Goal: Task Accomplishment & Management: Manage account settings

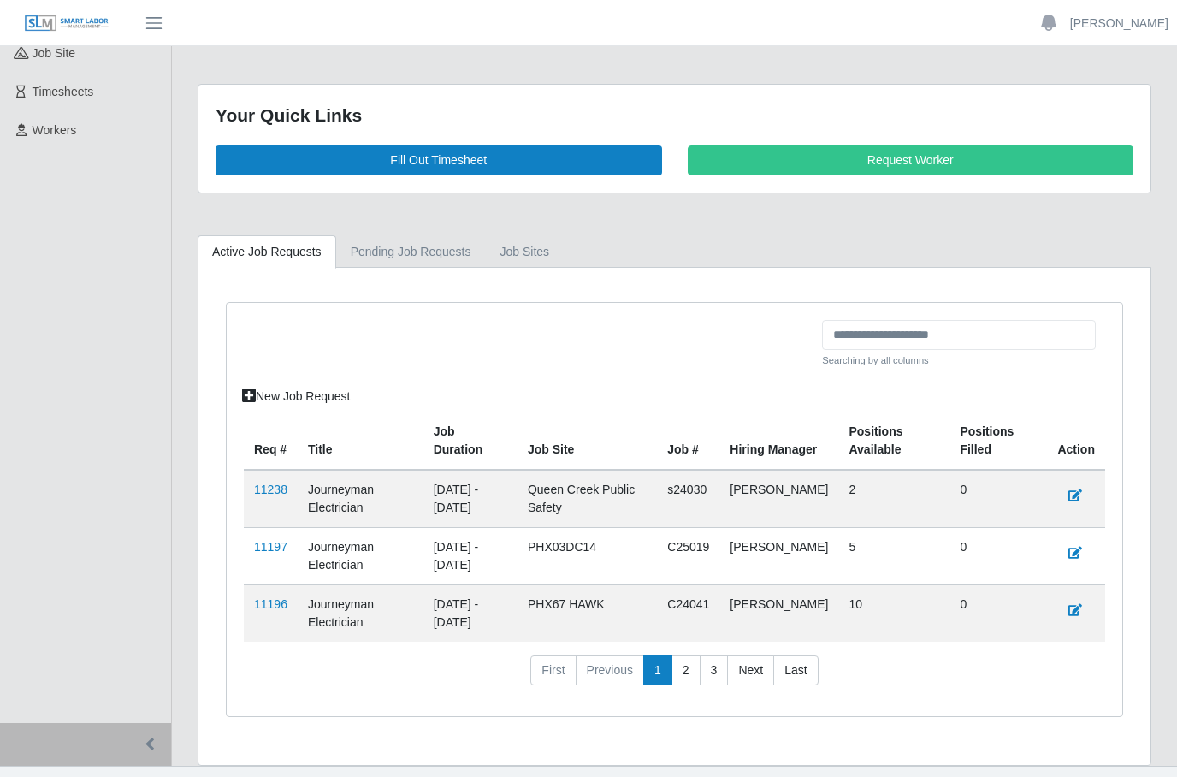
scroll to position [236, 0]
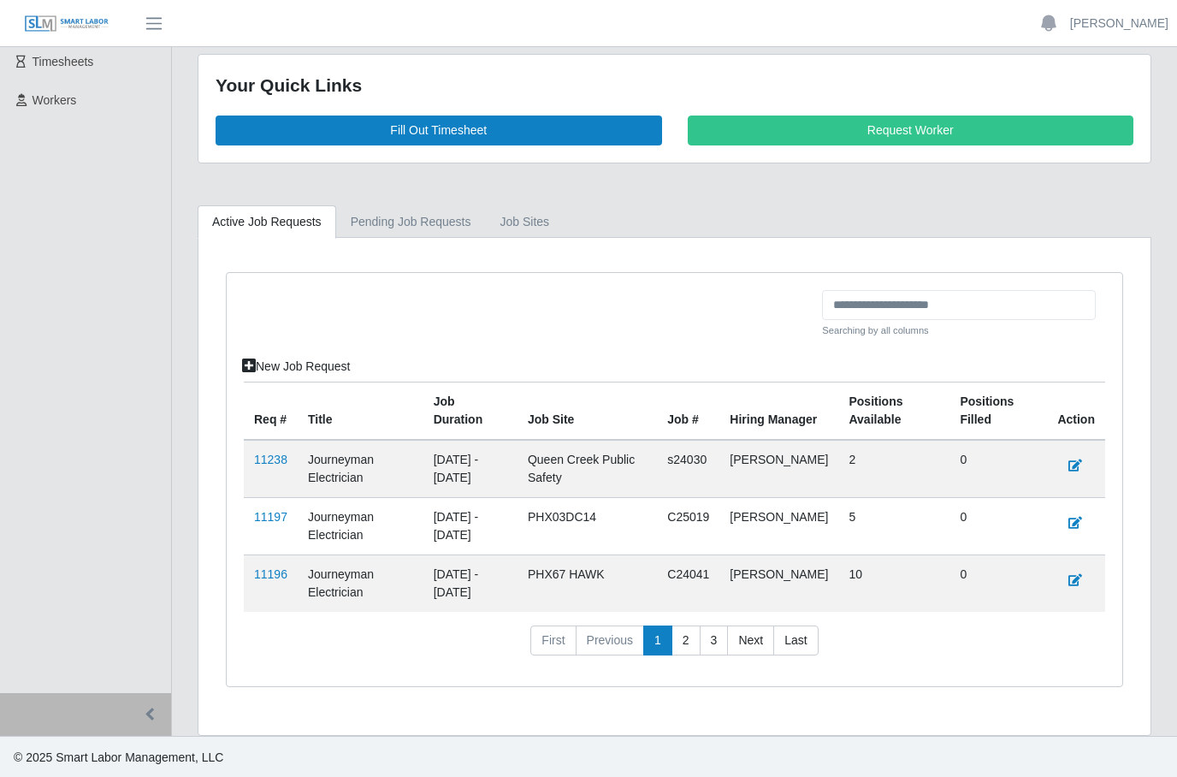
click at [299, 564] on td "Journeyman Electrician" at bounding box center [361, 582] width 126 height 57
click at [271, 579] on link "11196" at bounding box center [270, 574] width 33 height 14
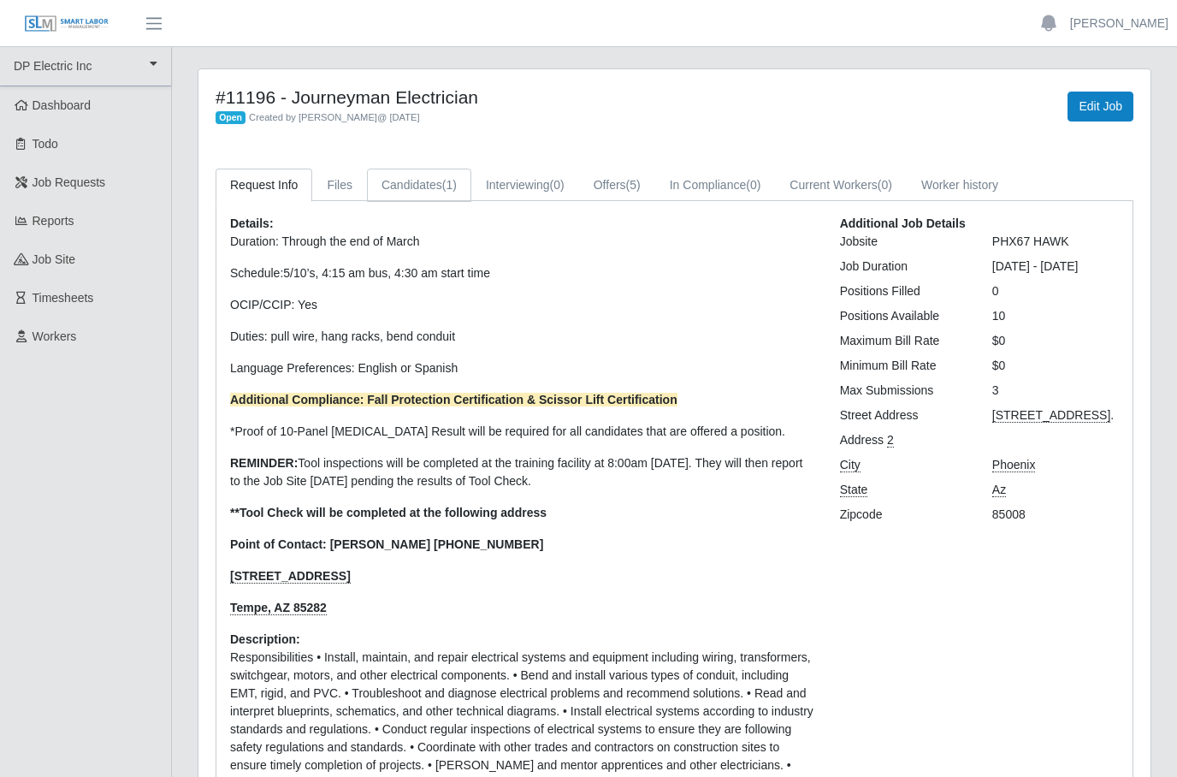
click at [433, 179] on link "Candidates (1)" at bounding box center [419, 185] width 104 height 33
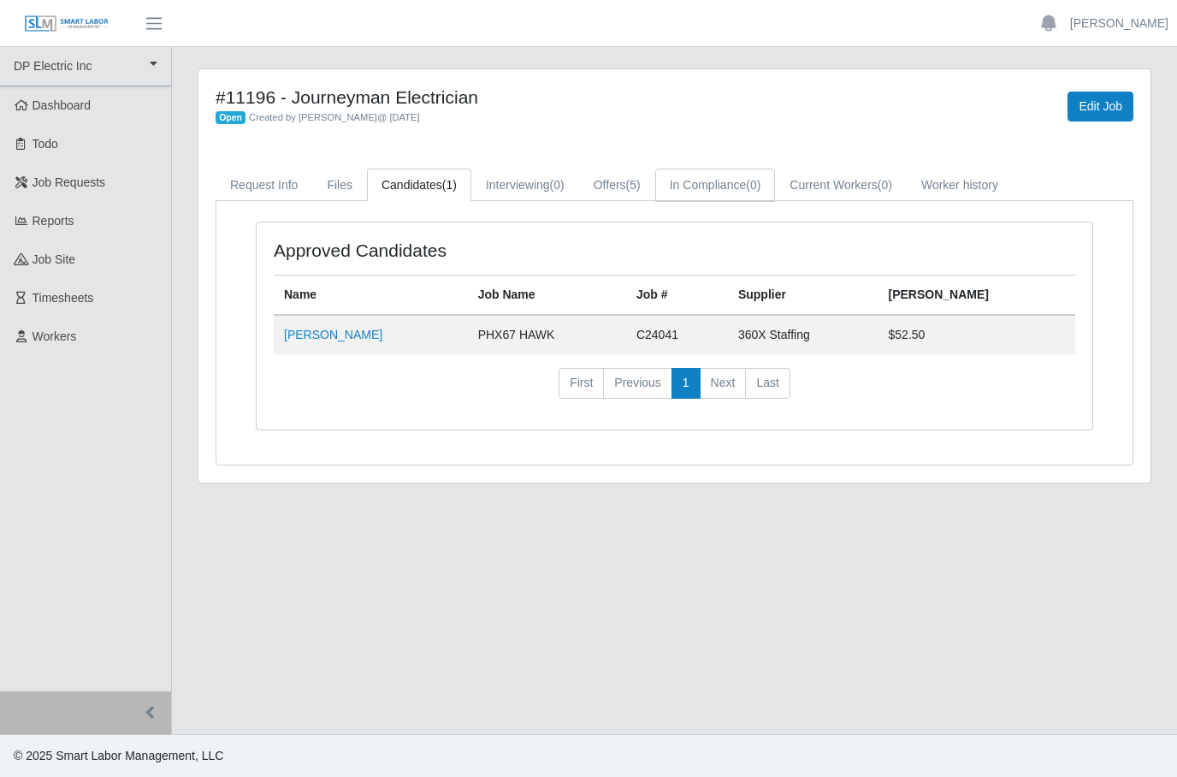
click at [737, 200] on link "In Compliance (0)" at bounding box center [715, 185] width 121 height 33
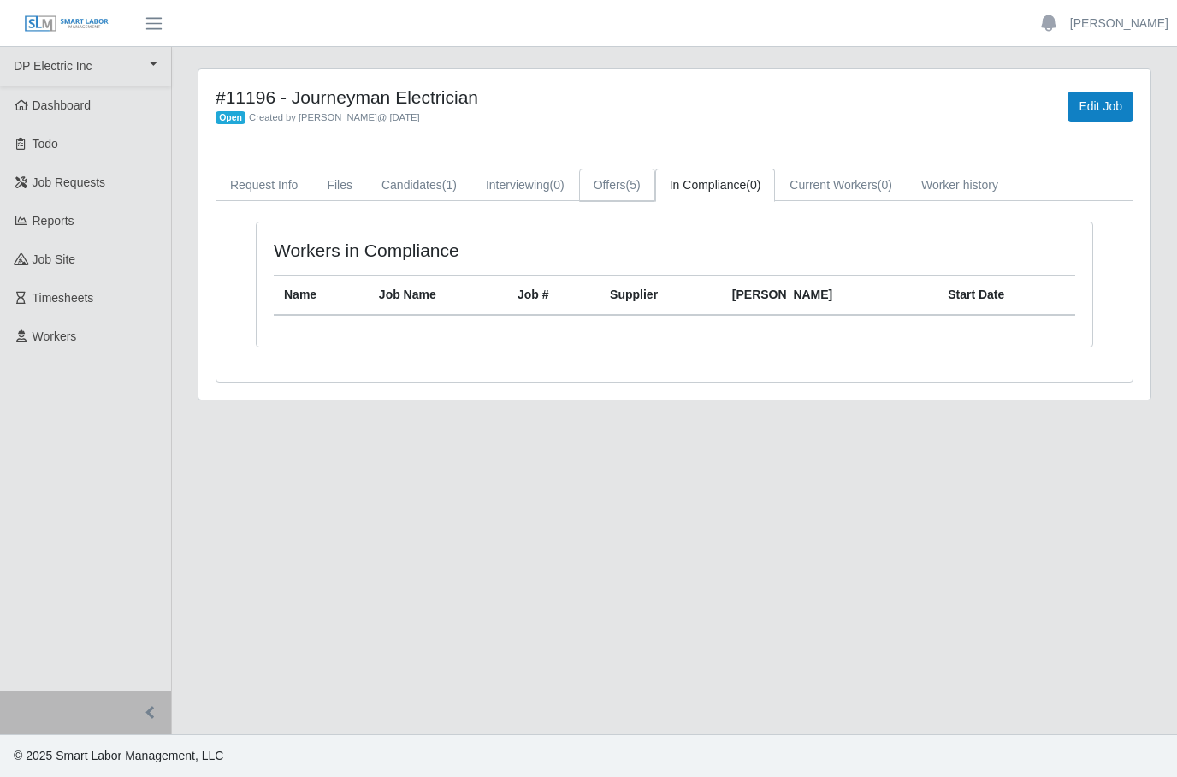
click at [637, 184] on link "Offers (5)" at bounding box center [617, 185] width 76 height 33
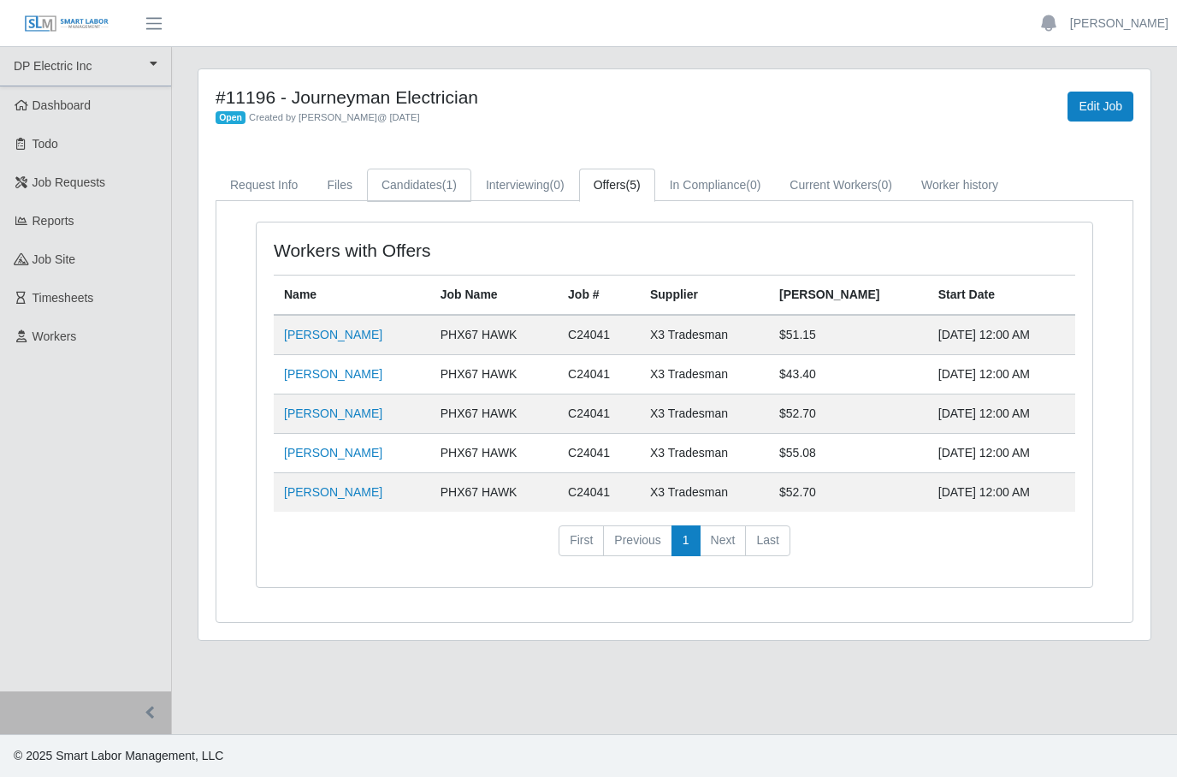
click at [425, 180] on link "Candidates (1)" at bounding box center [419, 185] width 104 height 33
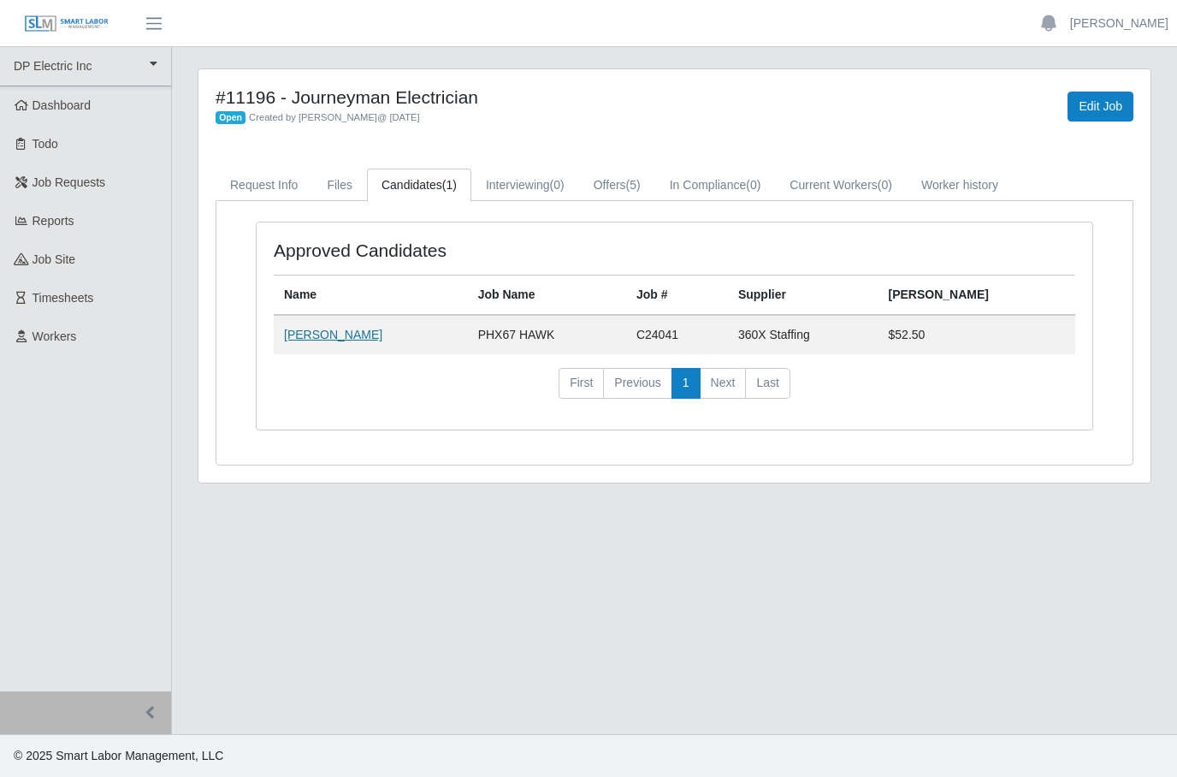
click at [341, 337] on link "James Weitman" at bounding box center [333, 335] width 98 height 14
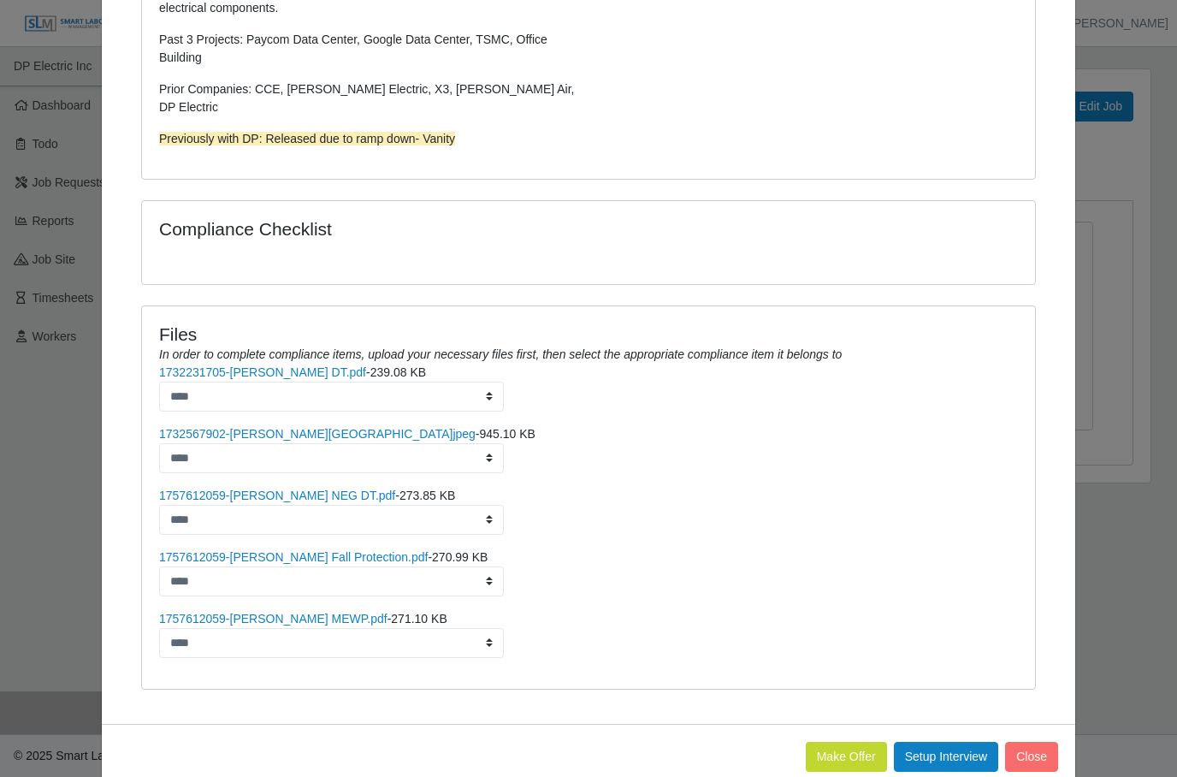
scroll to position [601, 0]
click at [829, 742] on button "Make Offer" at bounding box center [846, 757] width 81 height 30
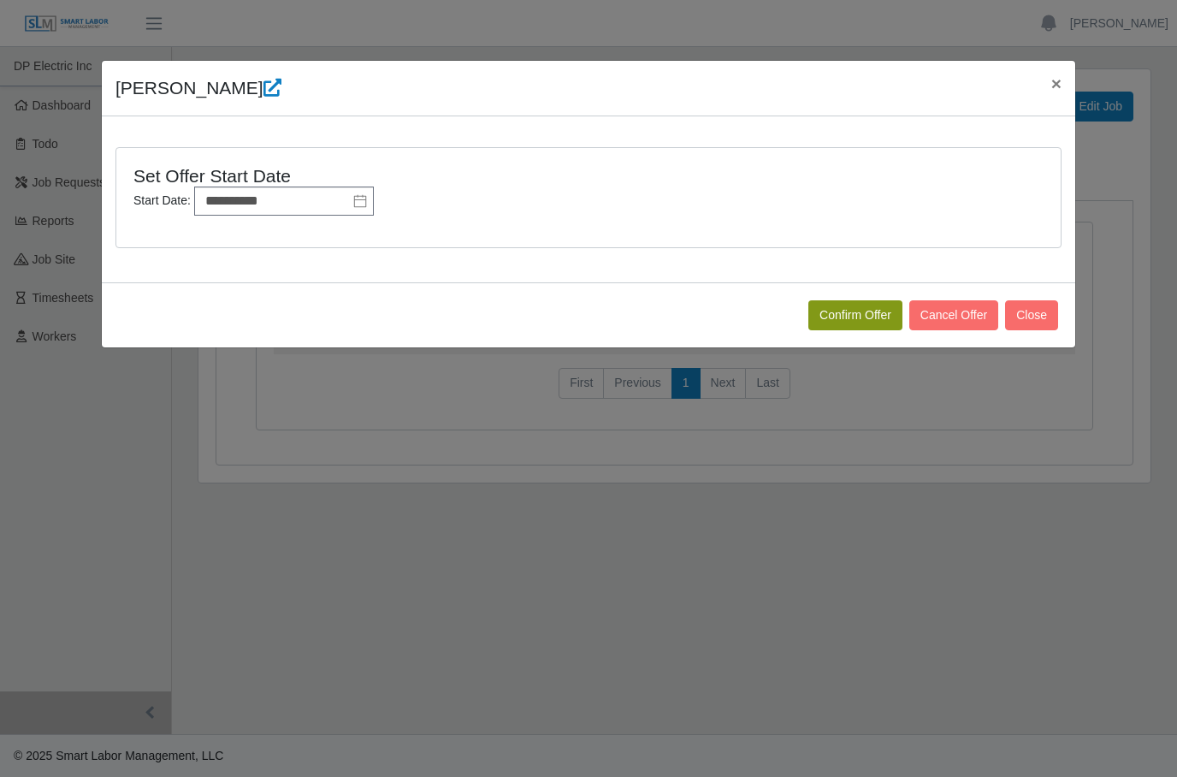
click at [849, 320] on button "Confirm Offer" at bounding box center [855, 315] width 94 height 30
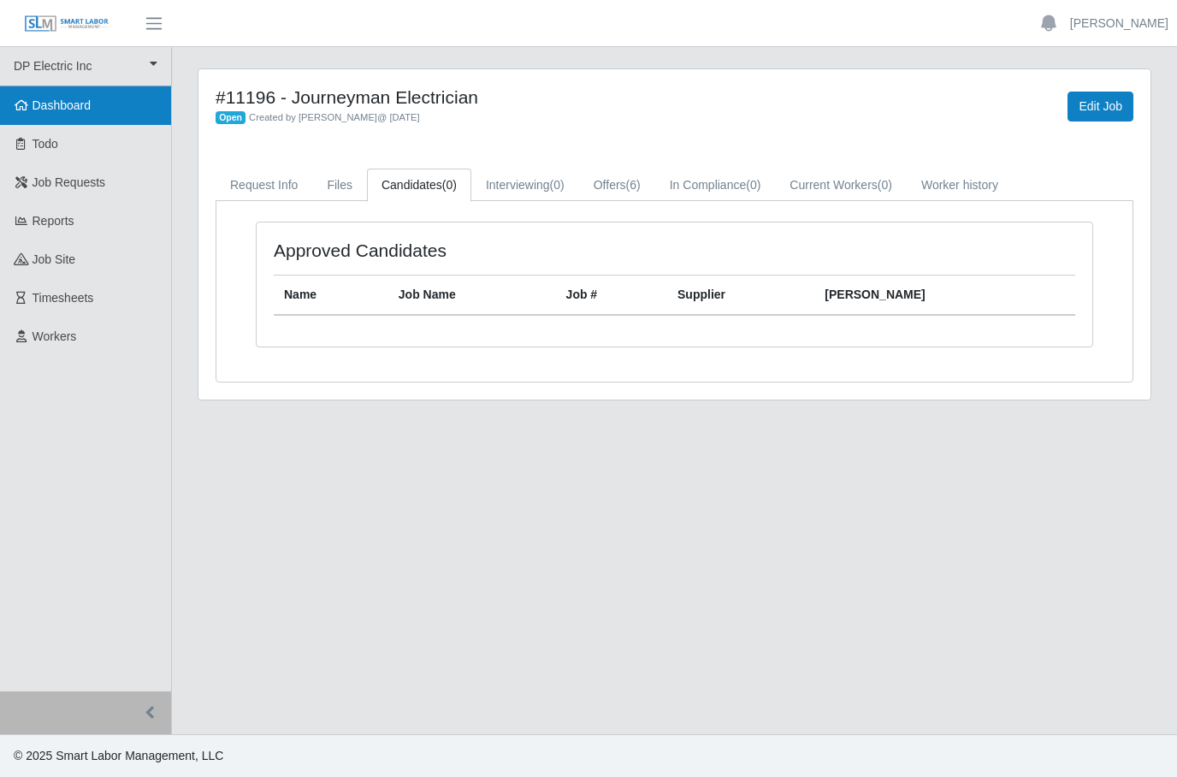
click at [56, 109] on span "Dashboard" at bounding box center [62, 105] width 59 height 14
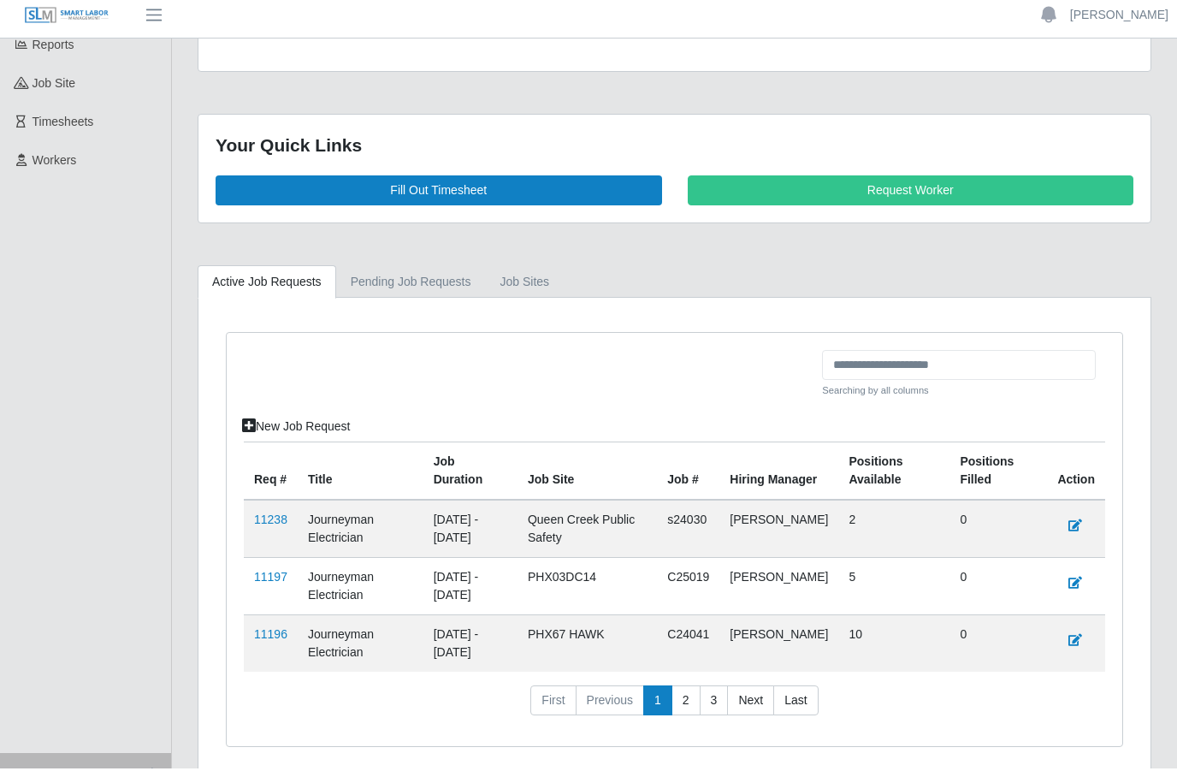
scroll to position [236, 0]
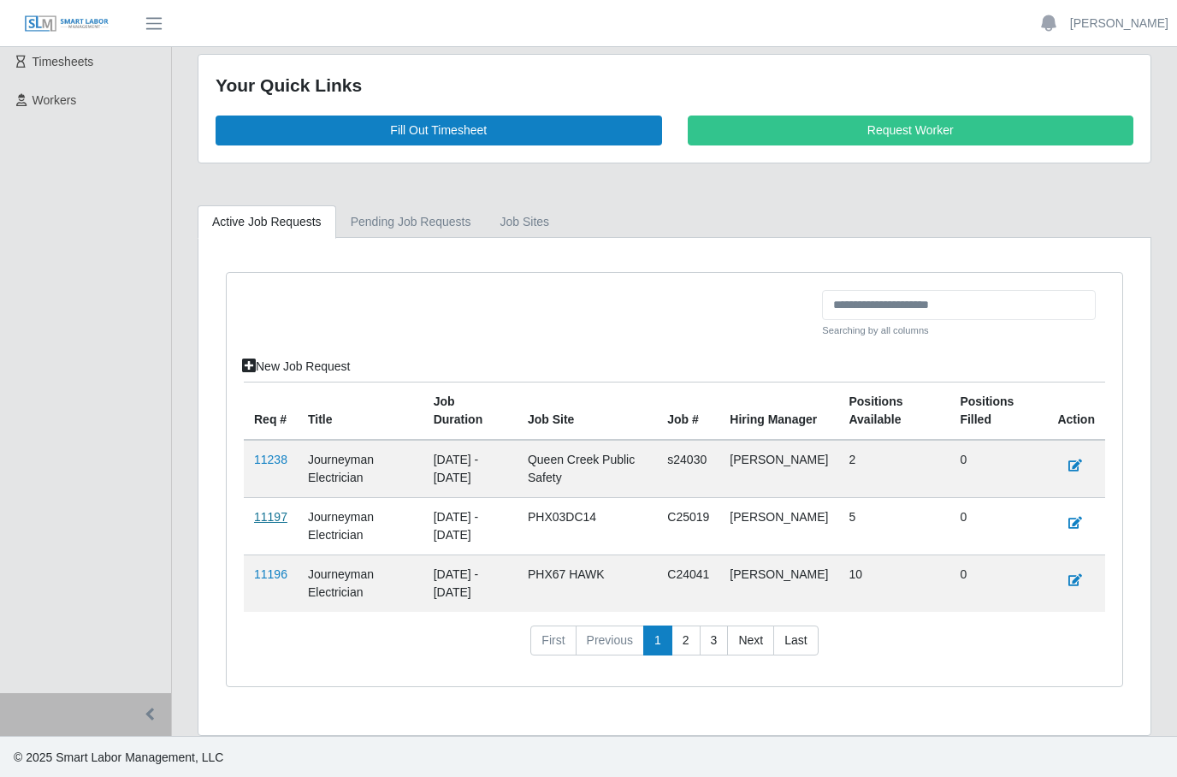
click at [274, 518] on link "11197" at bounding box center [270, 517] width 33 height 14
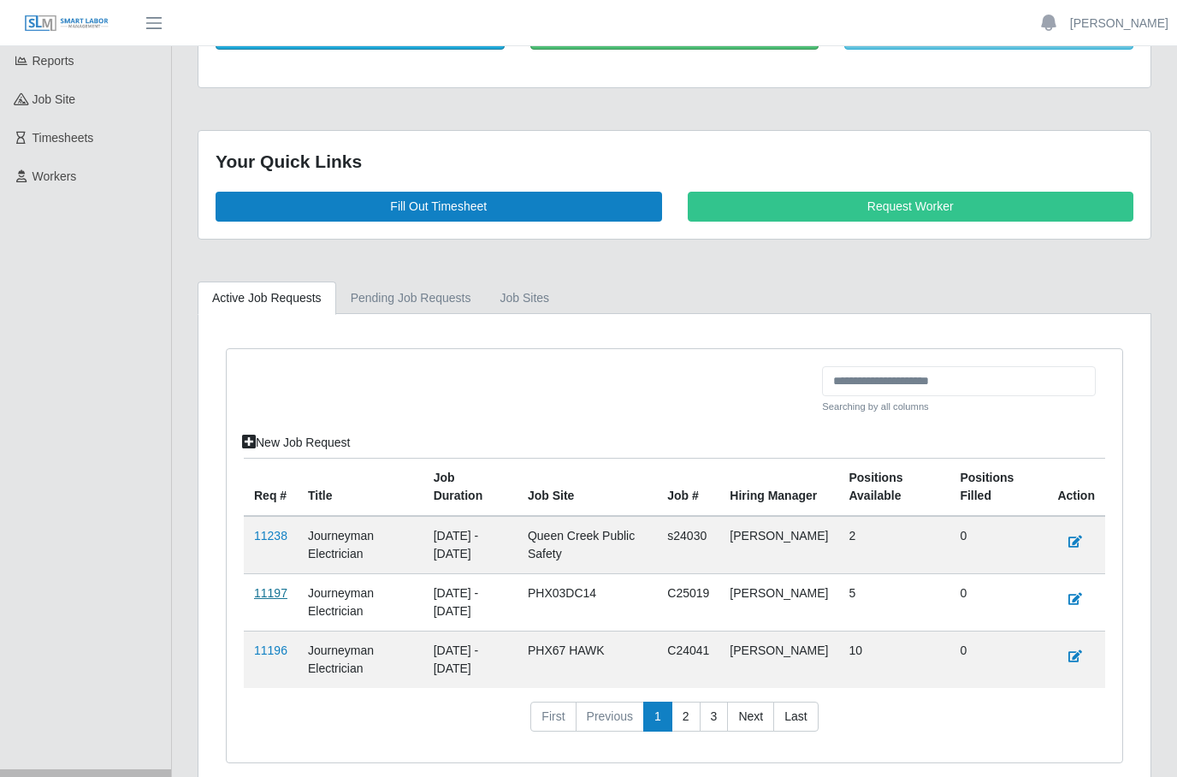
scroll to position [168, 0]
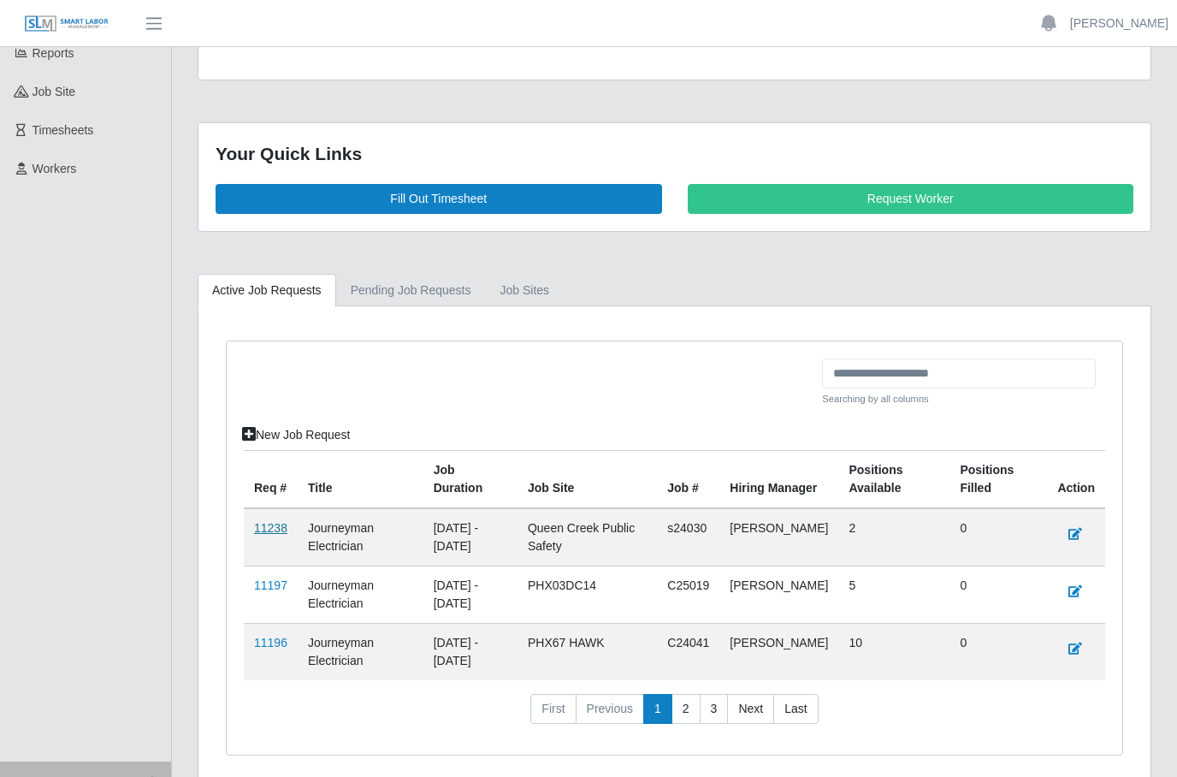
click at [279, 531] on link "11238" at bounding box center [270, 528] width 33 height 14
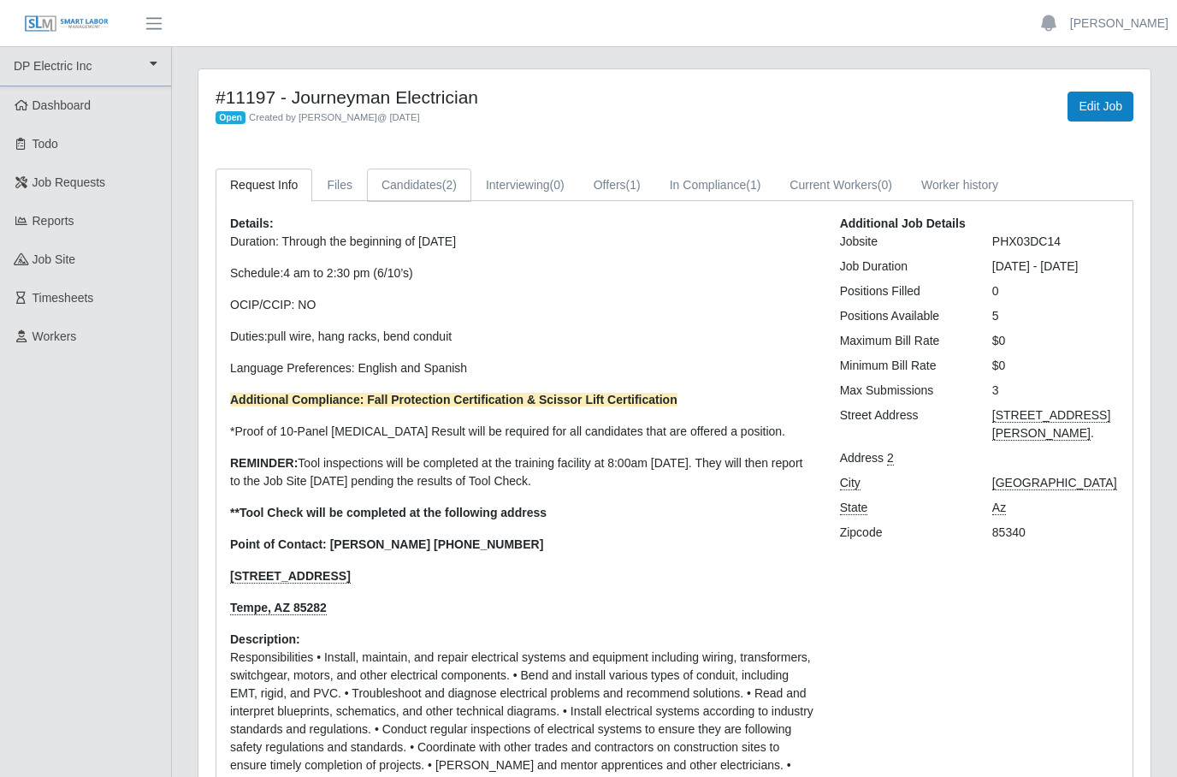
click at [424, 180] on link "Candidates (2)" at bounding box center [419, 185] width 104 height 33
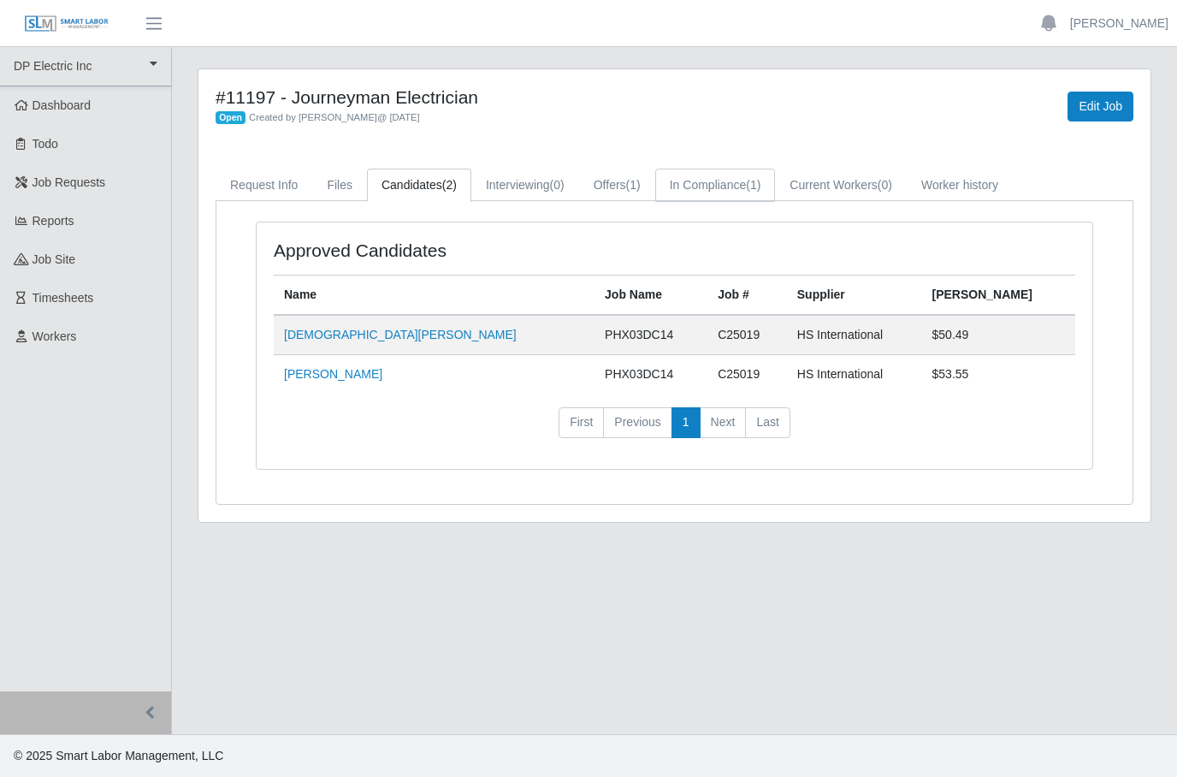
click at [754, 186] on link "In Compliance (1)" at bounding box center [715, 185] width 121 height 33
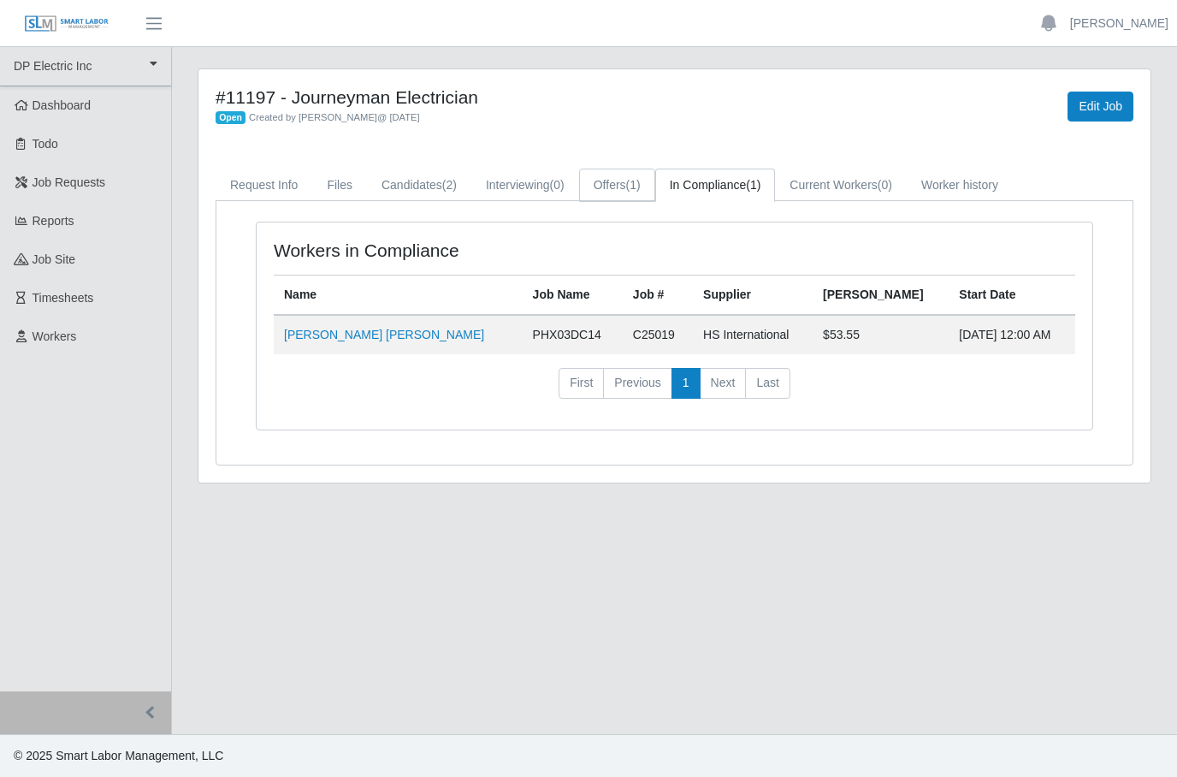
click at [618, 180] on link "Offers (1)" at bounding box center [617, 185] width 76 height 33
click at [426, 186] on link "Candidates (2)" at bounding box center [419, 185] width 104 height 33
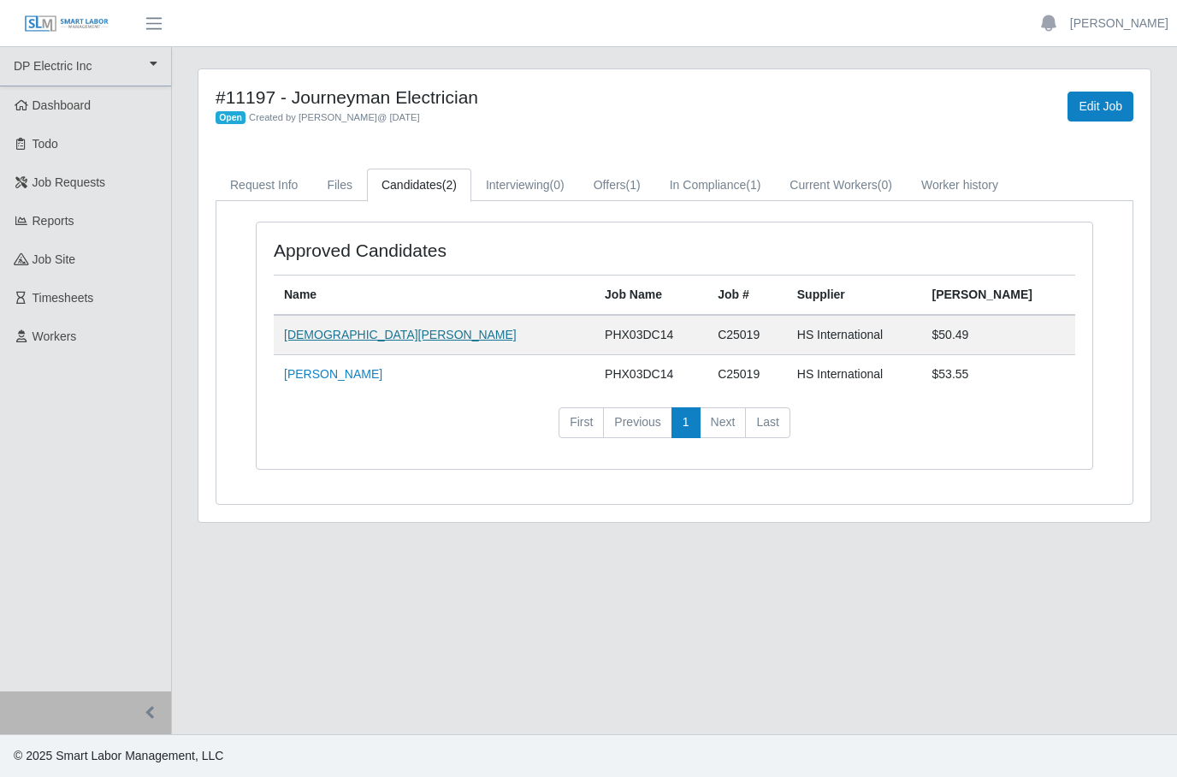
click at [380, 334] on link "Christian Castellanos" at bounding box center [400, 335] width 233 height 14
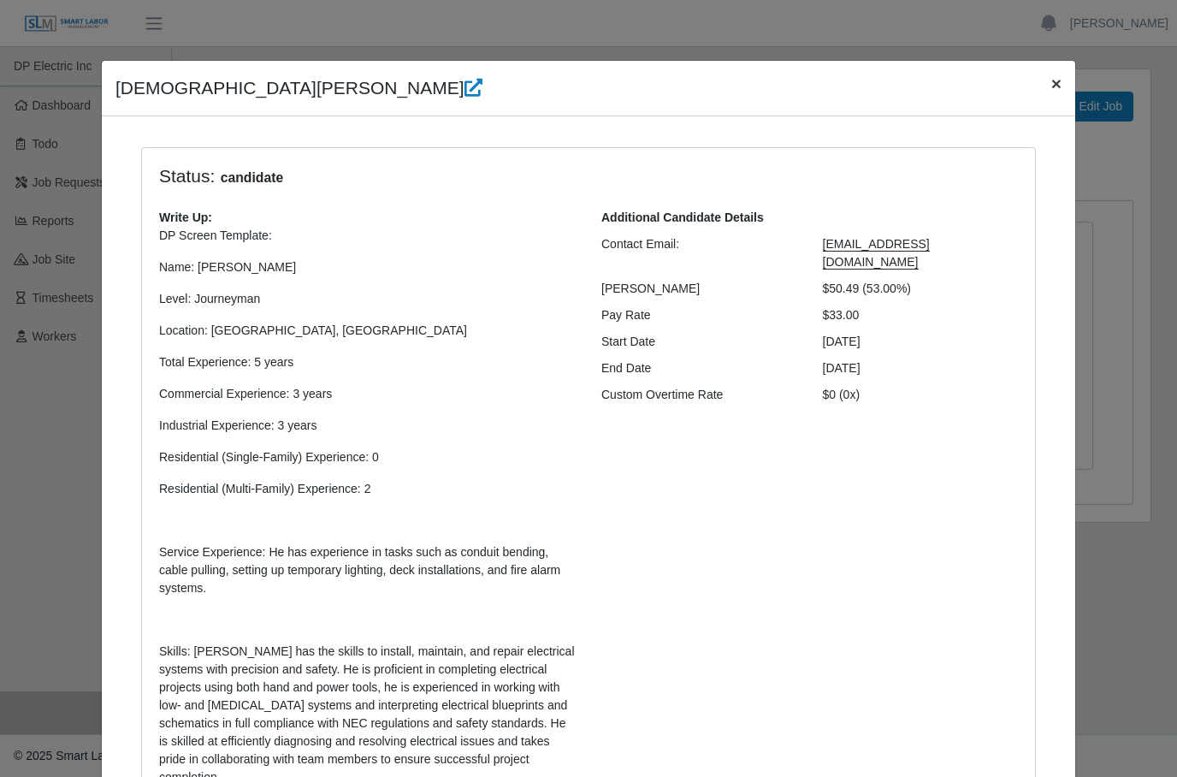
click at [1062, 80] on button "×" at bounding box center [1057, 83] width 38 height 45
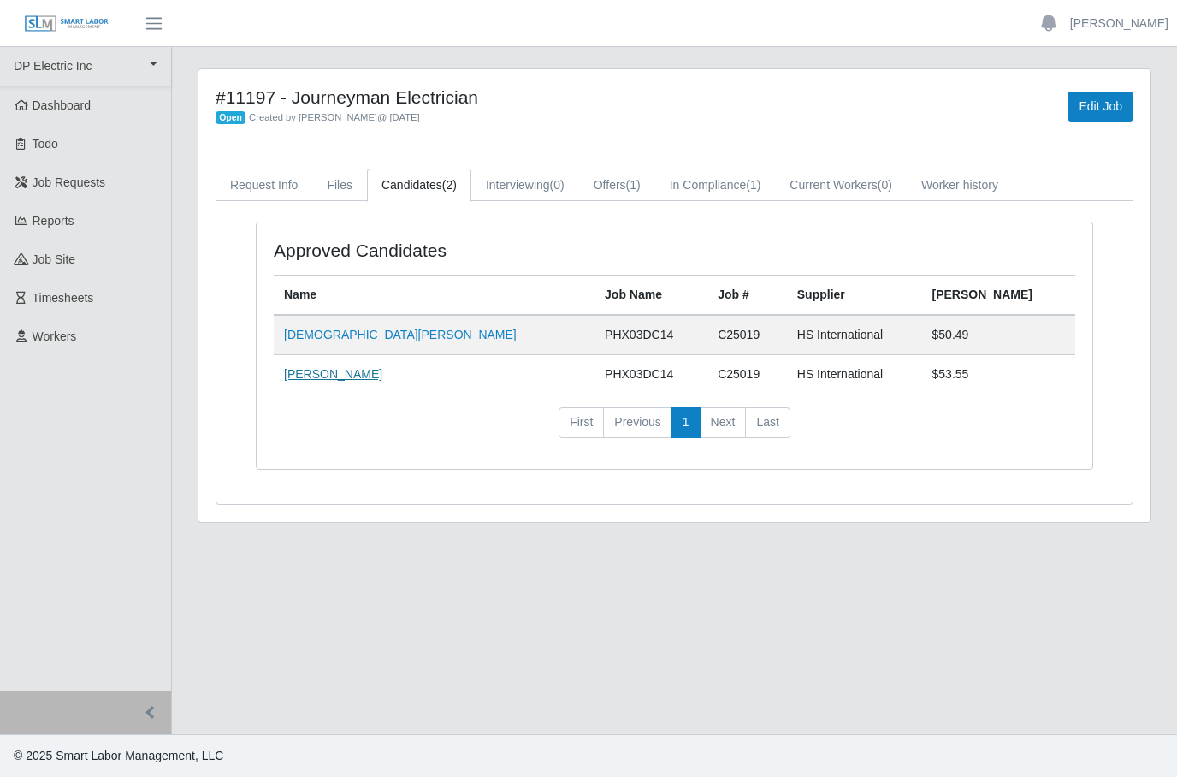
click at [334, 380] on link "Richard L Rich" at bounding box center [333, 374] width 98 height 14
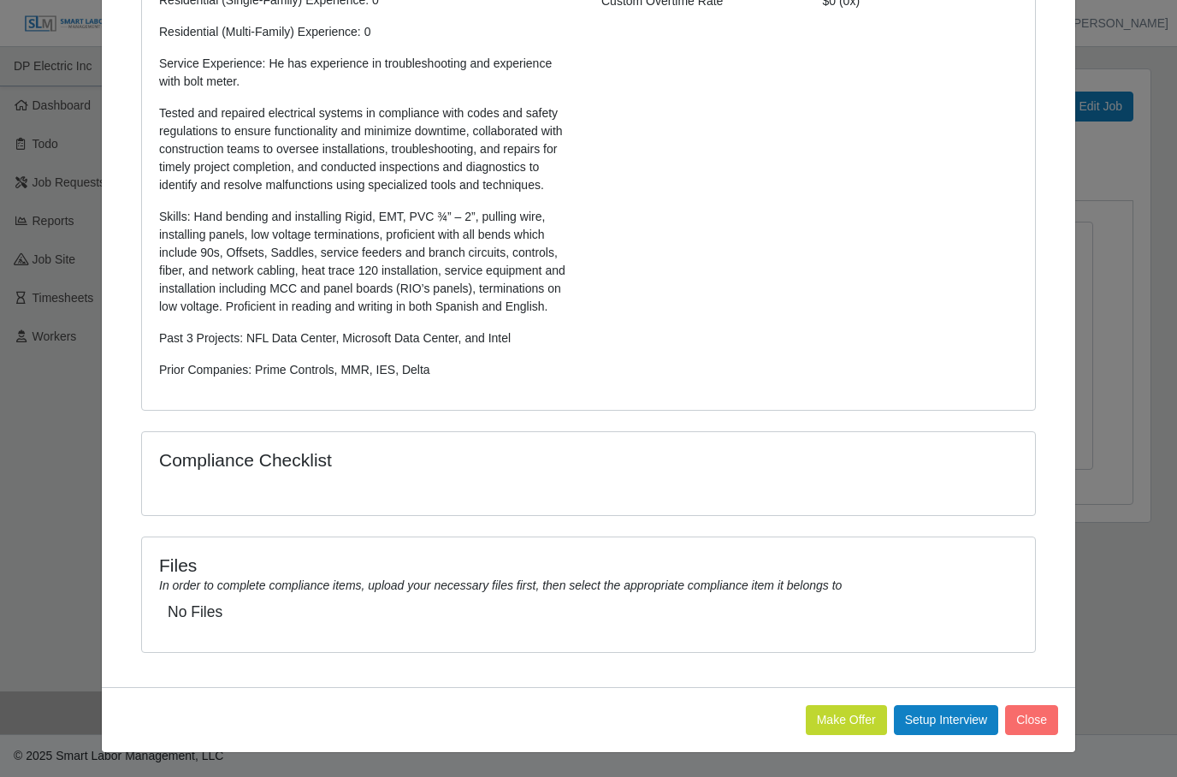
scroll to position [428, 0]
click at [849, 713] on button "Make Offer" at bounding box center [846, 720] width 81 height 30
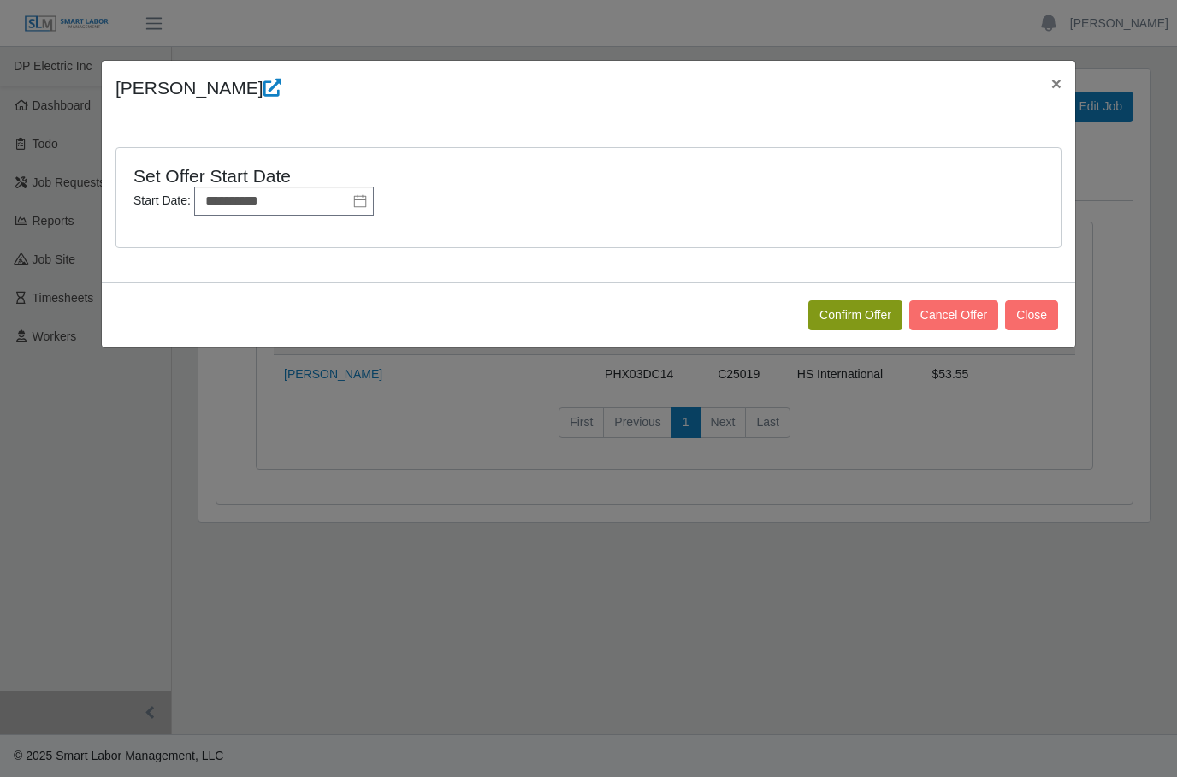
click at [861, 323] on button "Confirm Offer" at bounding box center [855, 315] width 94 height 30
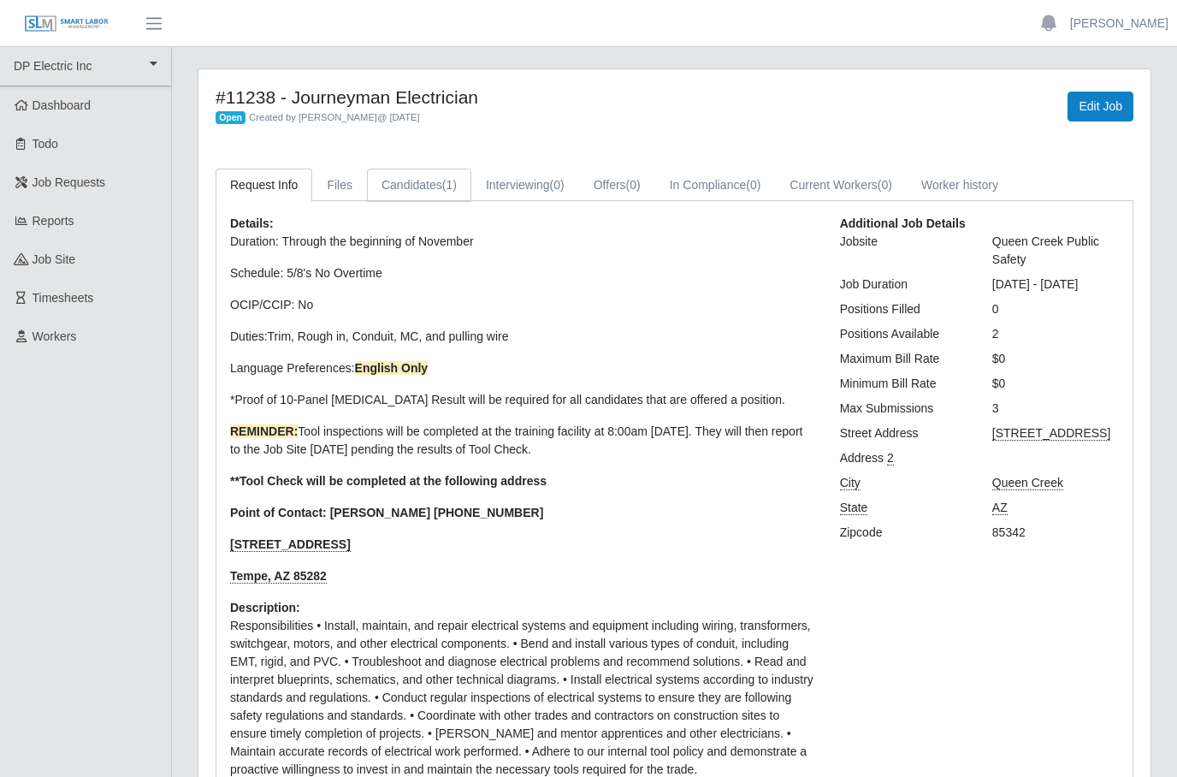
click at [435, 178] on link "Candidates (1)" at bounding box center [419, 185] width 104 height 33
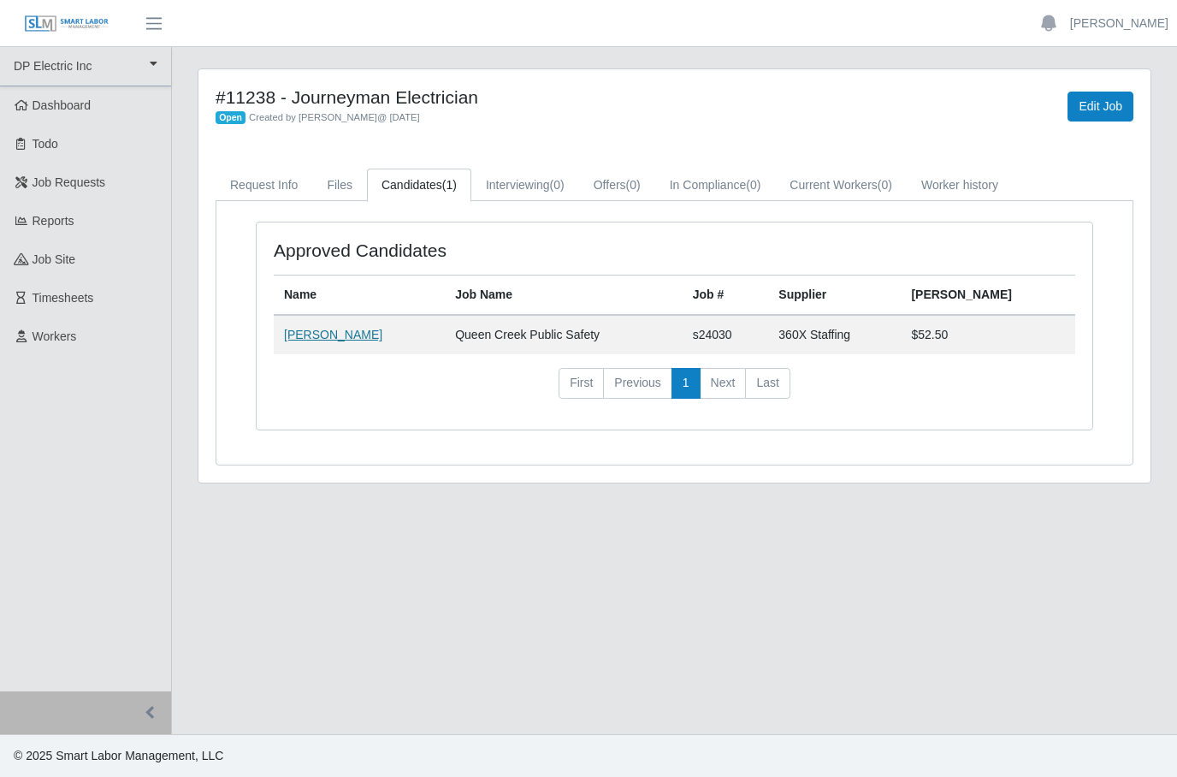
click at [334, 340] on link "[PERSON_NAME]" at bounding box center [333, 335] width 98 height 14
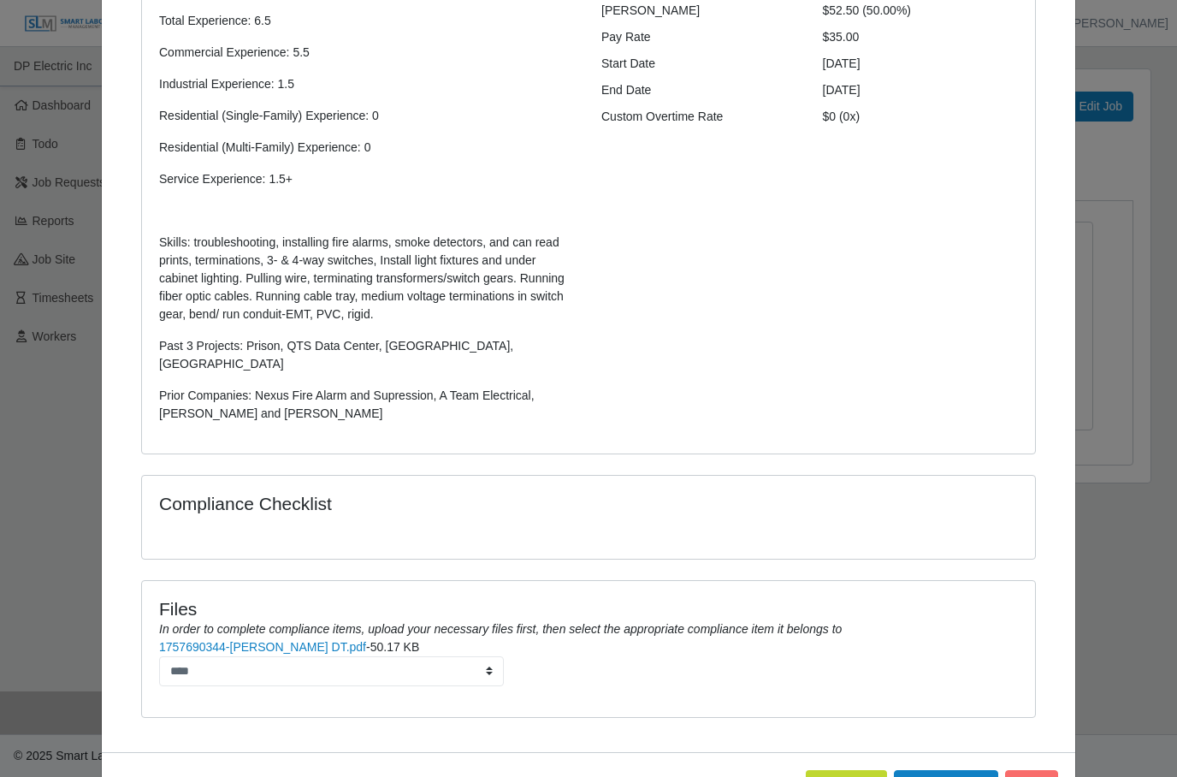
scroll to position [322, 0]
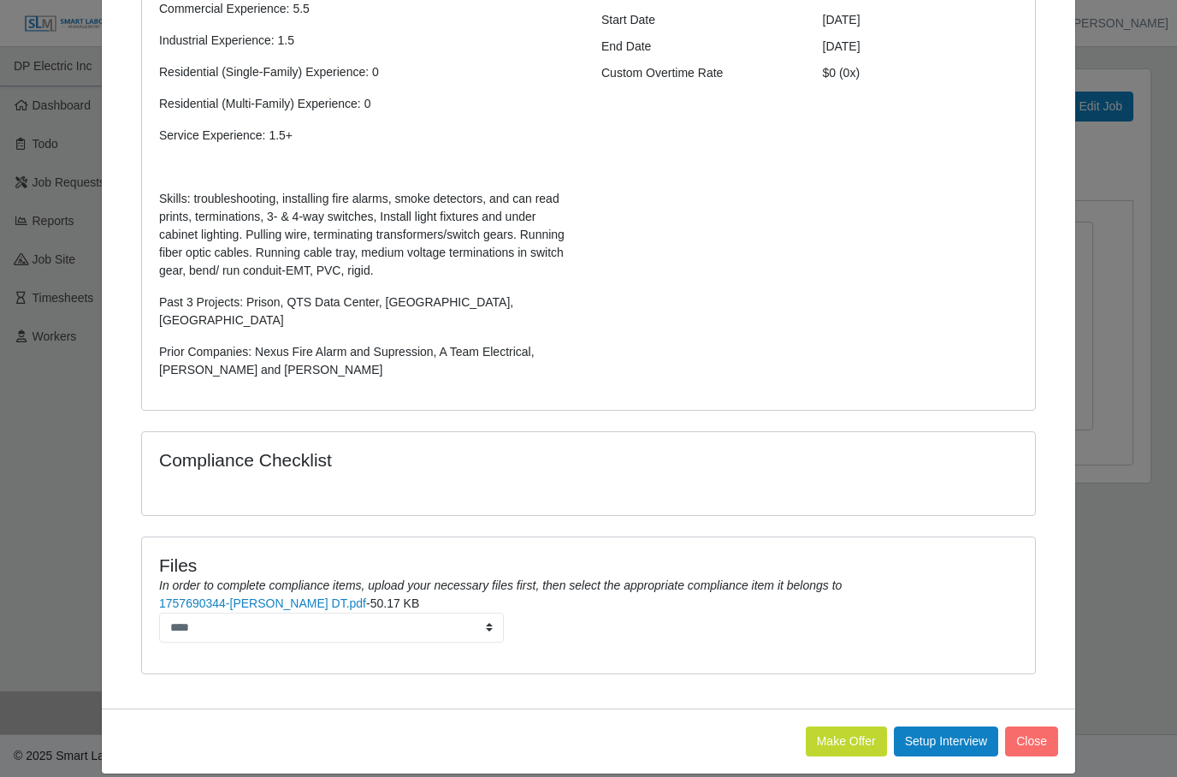
click at [1017, 122] on div "Additional Candidate Details Contact Email: cody.collins201@gmail.com Bill Rate…" at bounding box center [810, 140] width 442 height 506
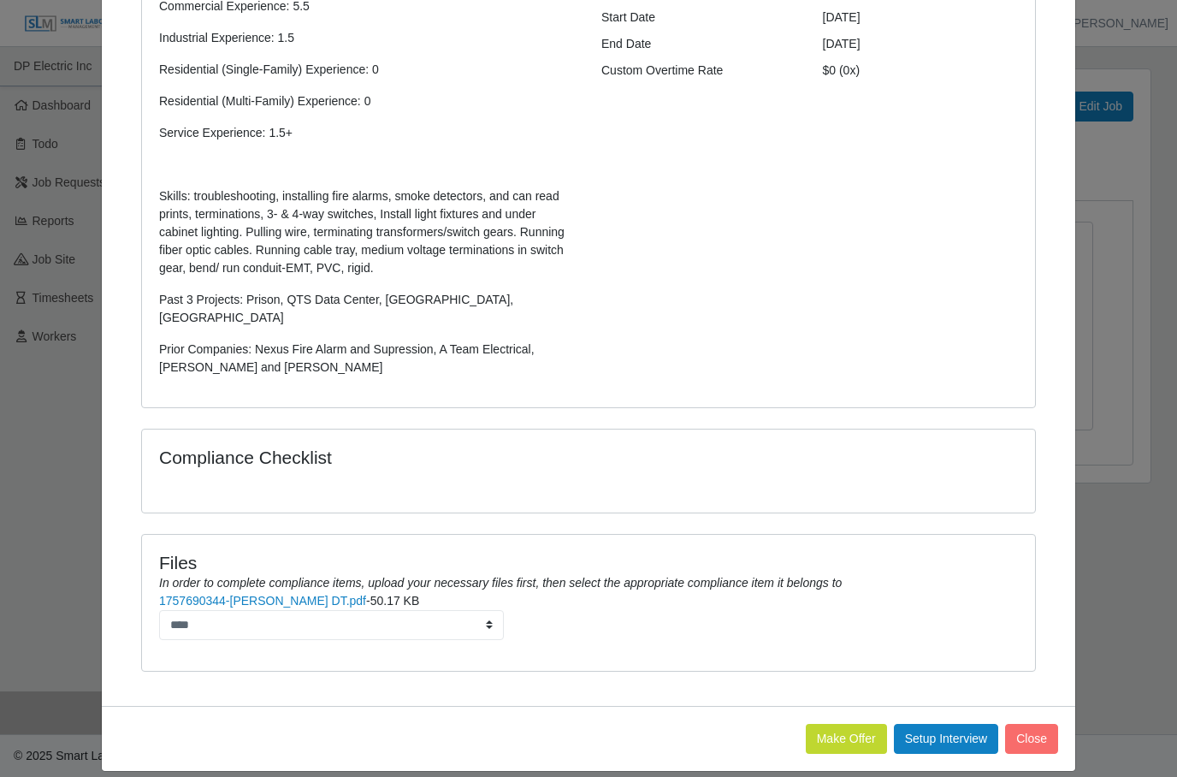
scroll to position [323, 0]
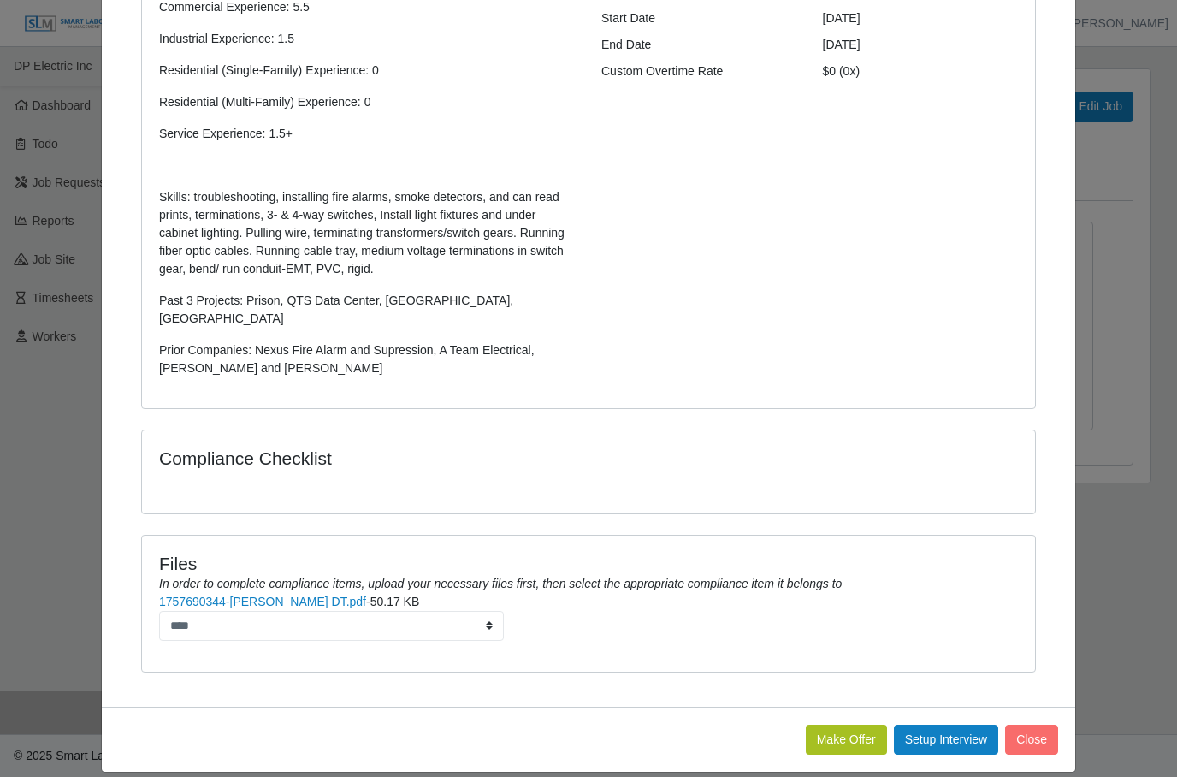
click at [836, 725] on button "Make Offer" at bounding box center [846, 740] width 81 height 30
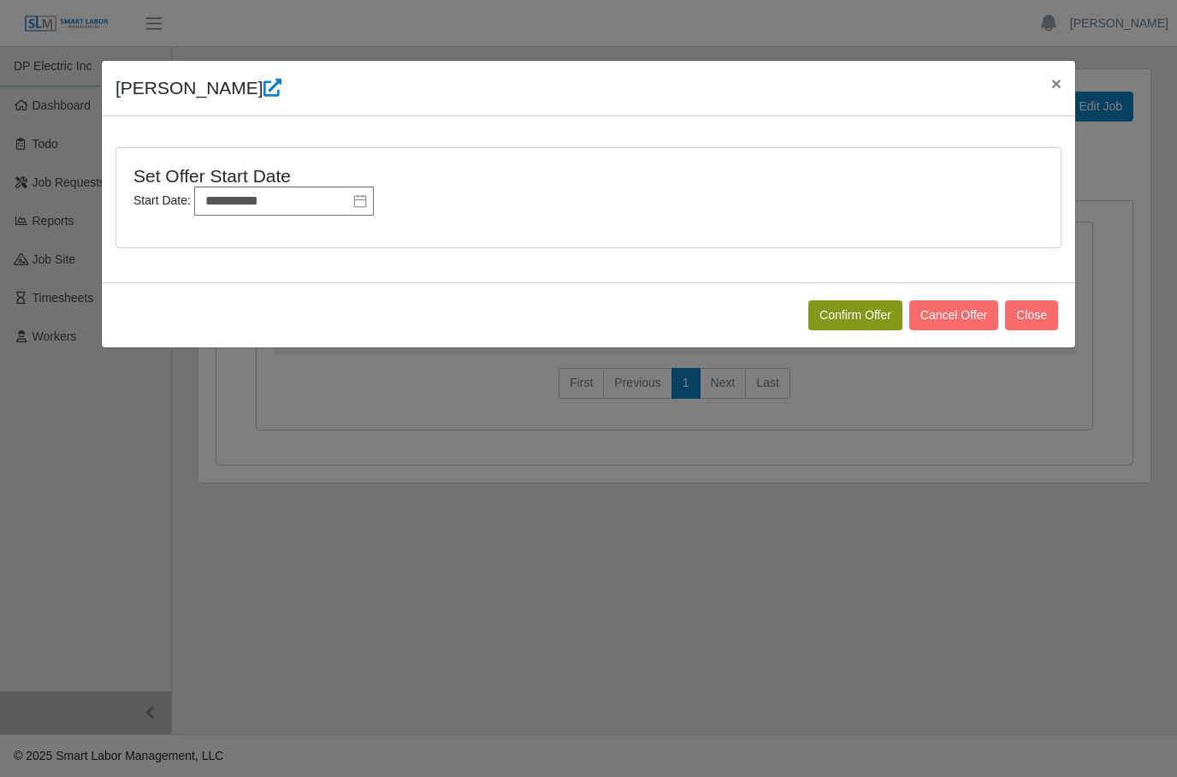
click at [846, 311] on button "Confirm Offer" at bounding box center [855, 315] width 94 height 30
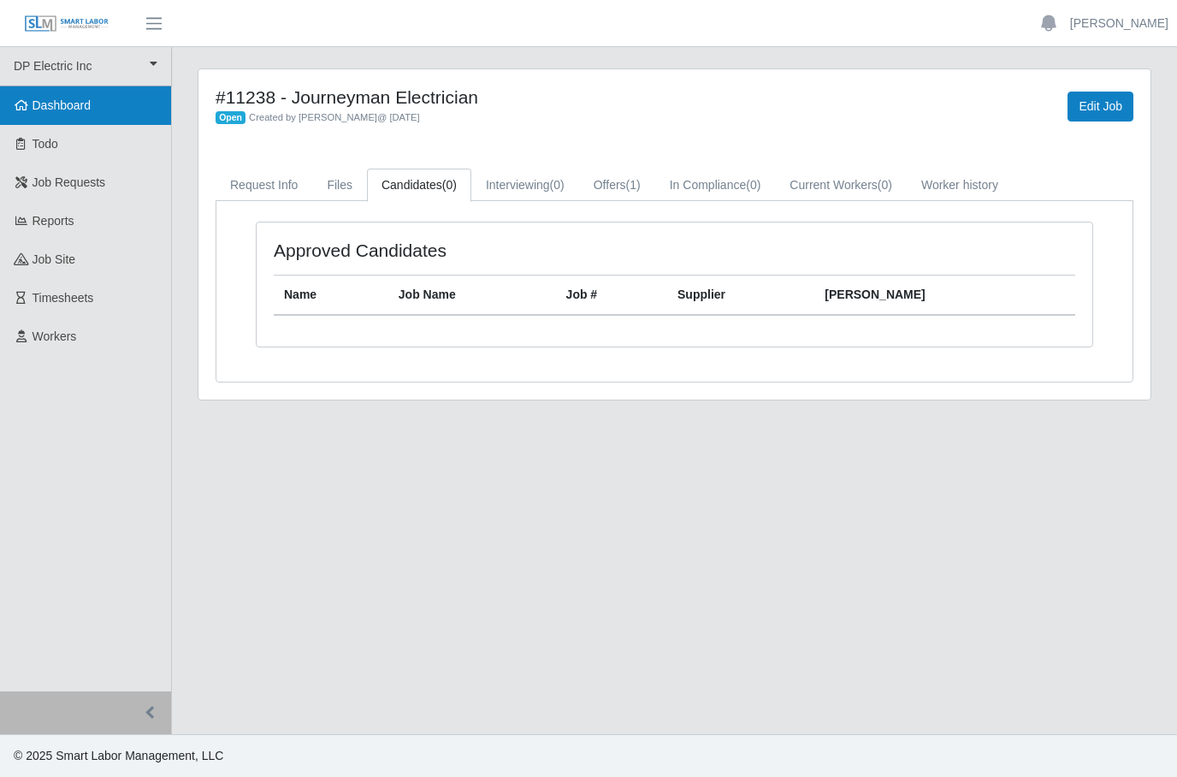
click at [57, 114] on link "Dashboard" at bounding box center [85, 105] width 171 height 38
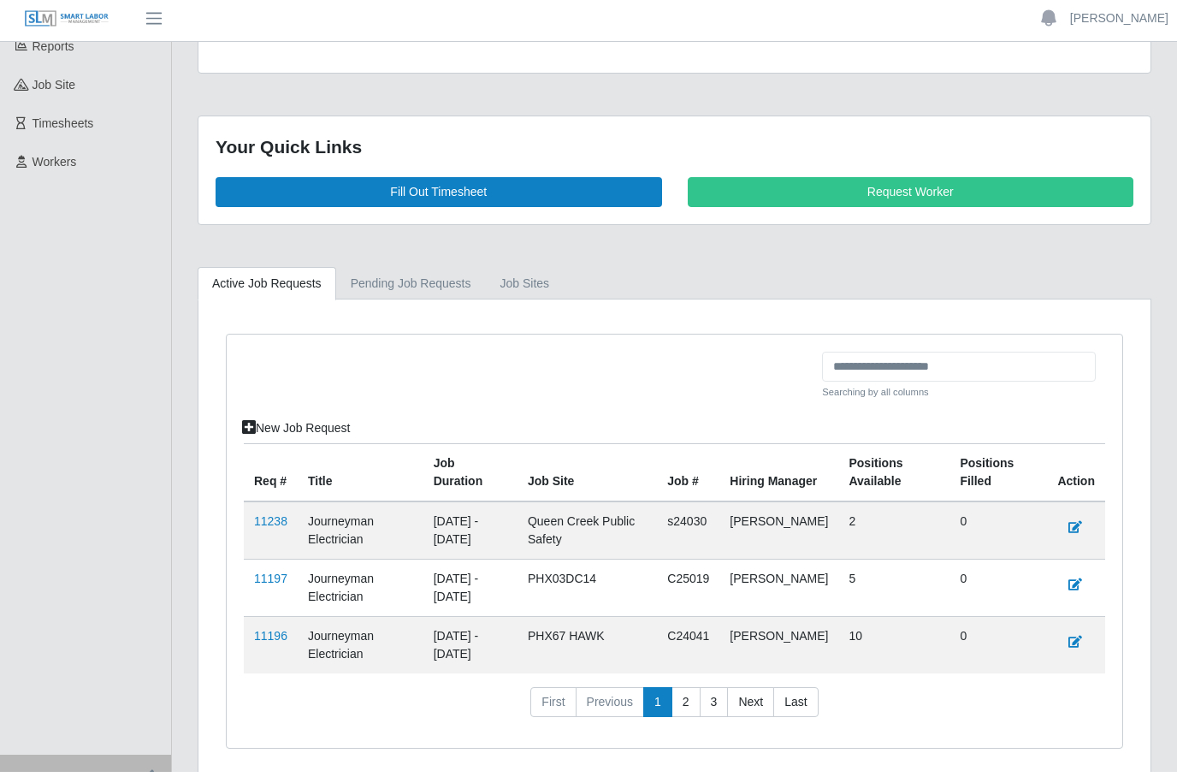
scroll to position [236, 0]
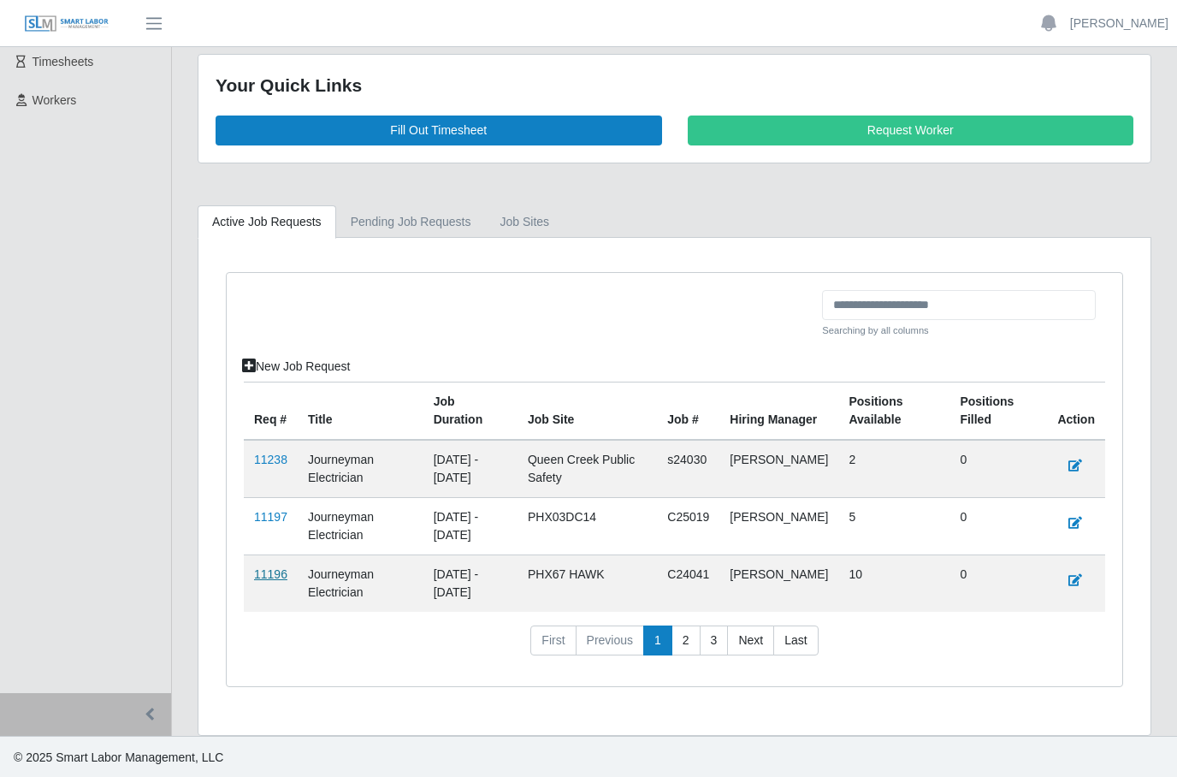
click at [268, 577] on link "11196" at bounding box center [270, 574] width 33 height 14
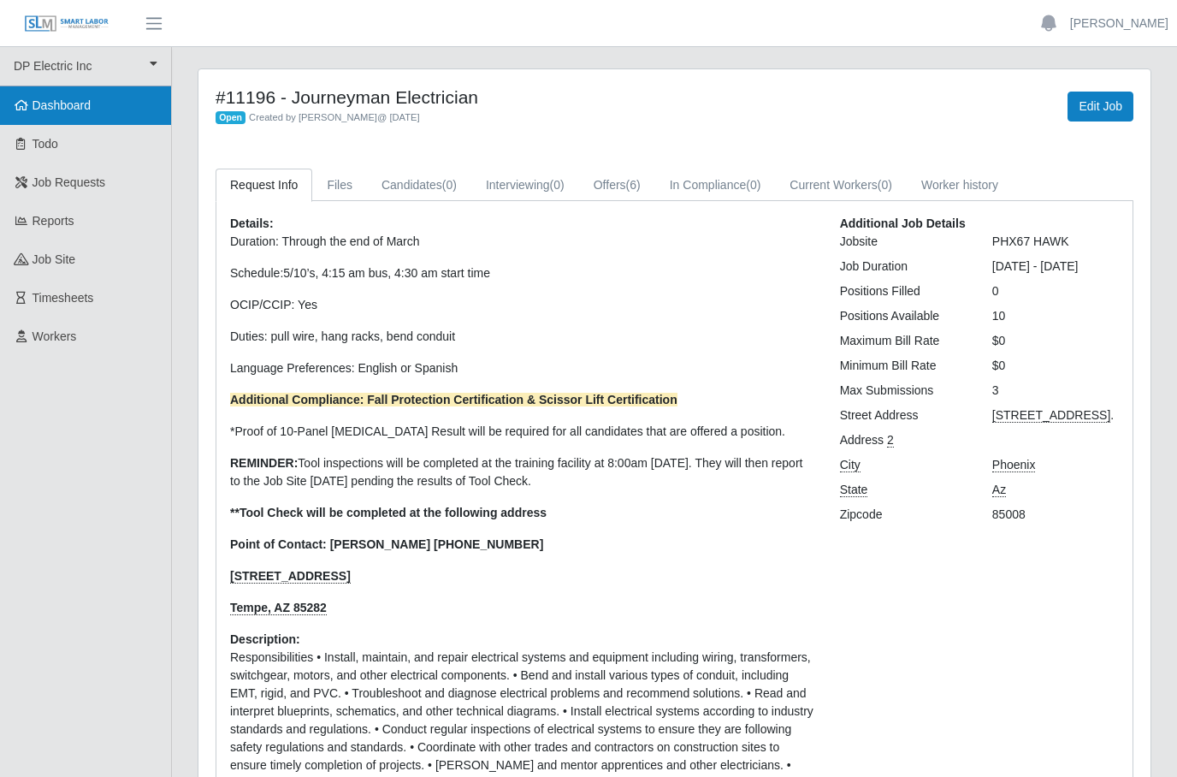
click at [80, 113] on link "Dashboard" at bounding box center [85, 105] width 171 height 38
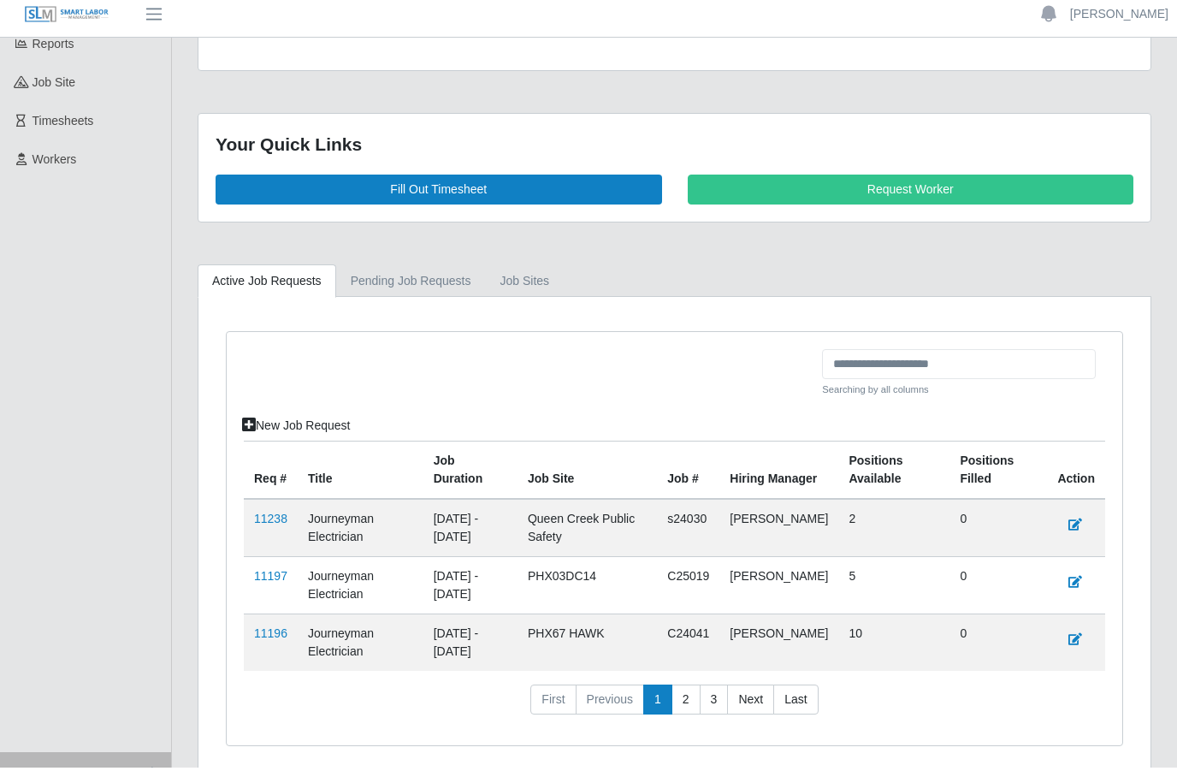
scroll to position [236, 0]
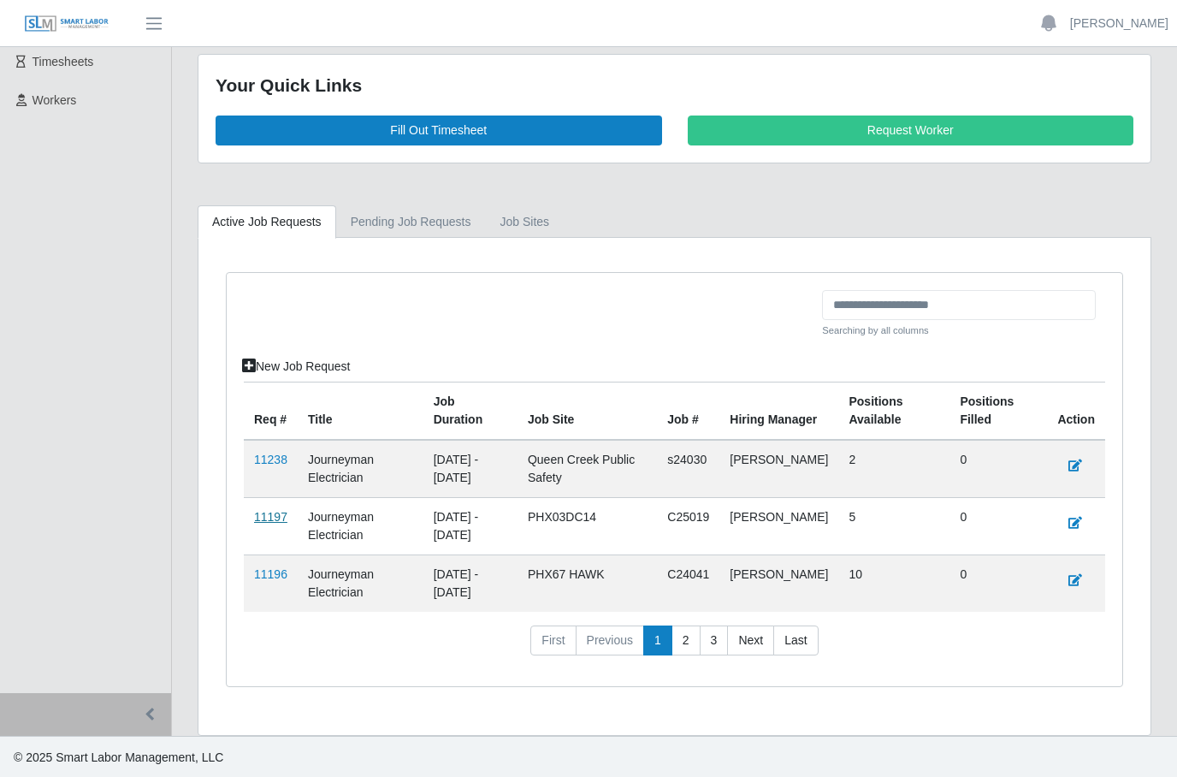
click at [275, 512] on link "11197" at bounding box center [270, 517] width 33 height 14
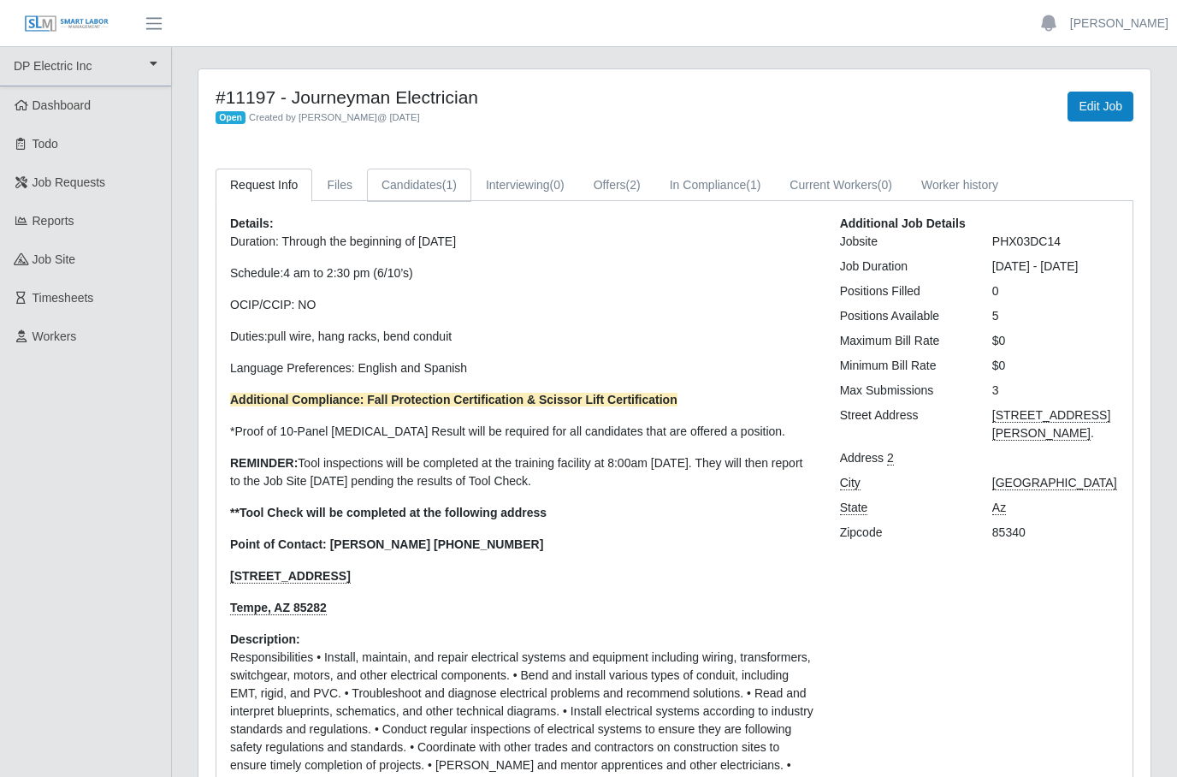
click at [449, 180] on span "(1)" at bounding box center [449, 185] width 15 height 14
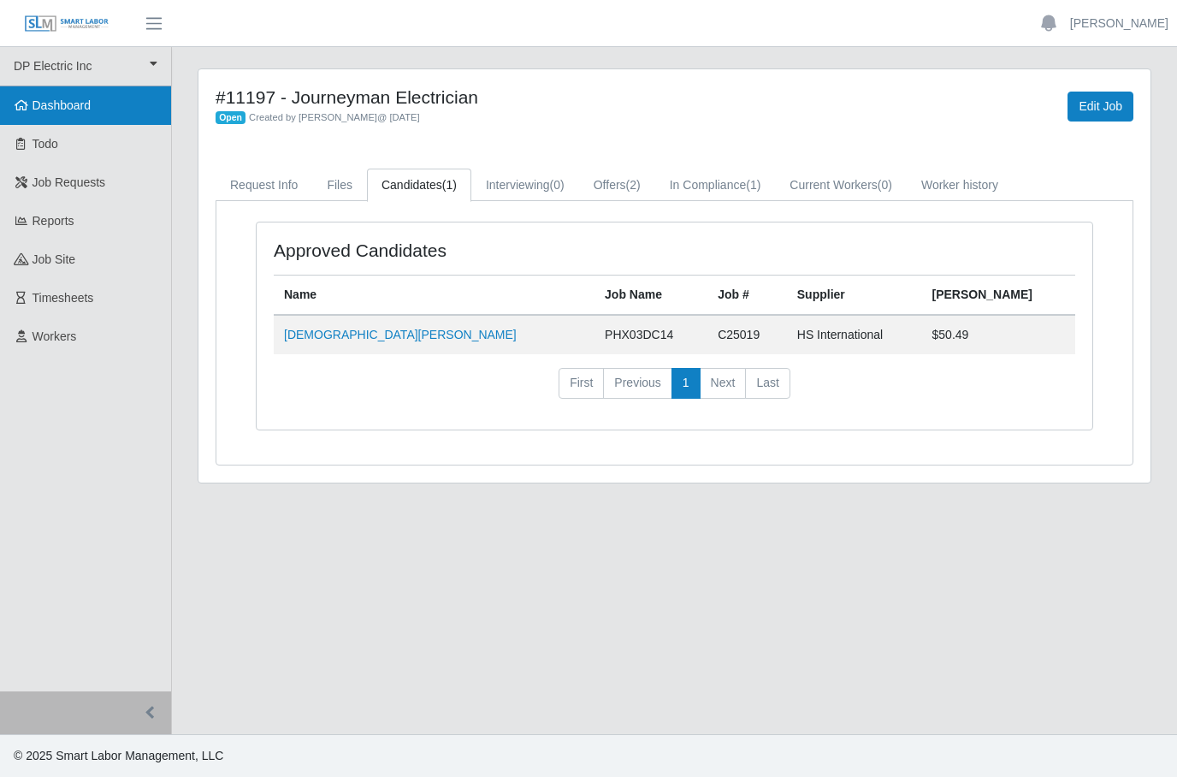
click at [92, 100] on span "Dashboard" at bounding box center [62, 105] width 59 height 14
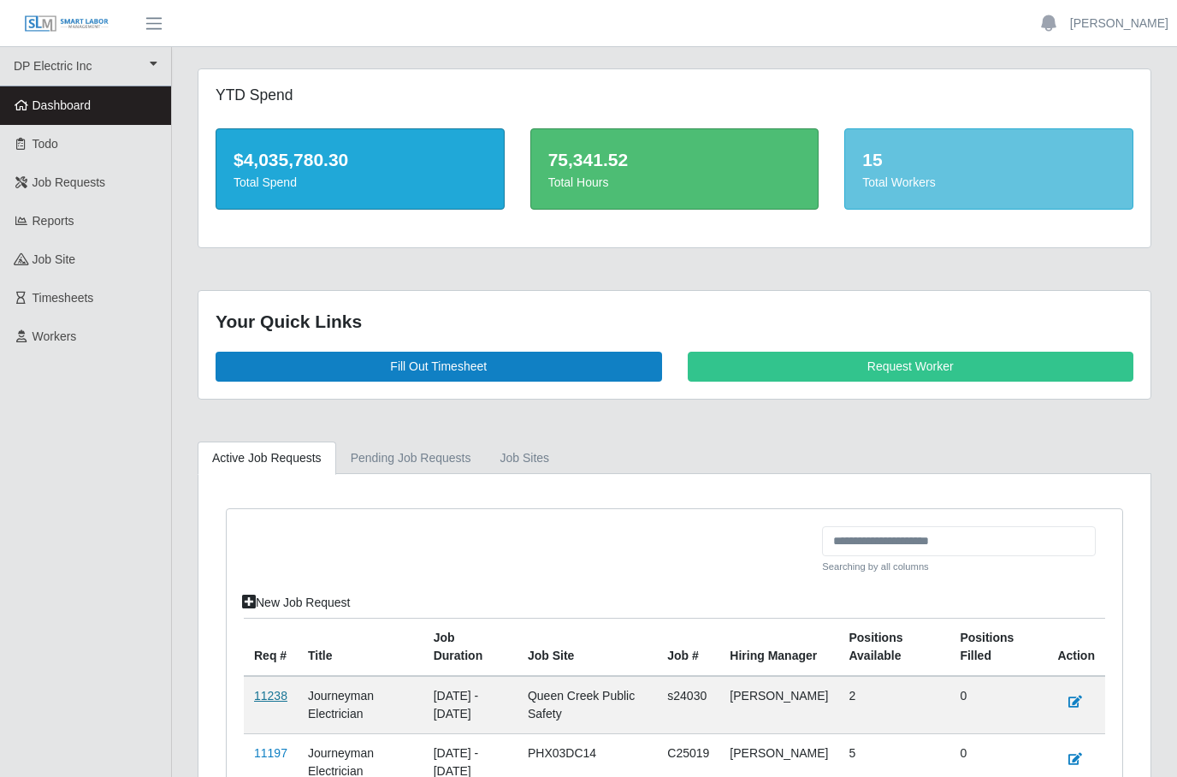
click at [275, 689] on link "11238" at bounding box center [270, 696] width 33 height 14
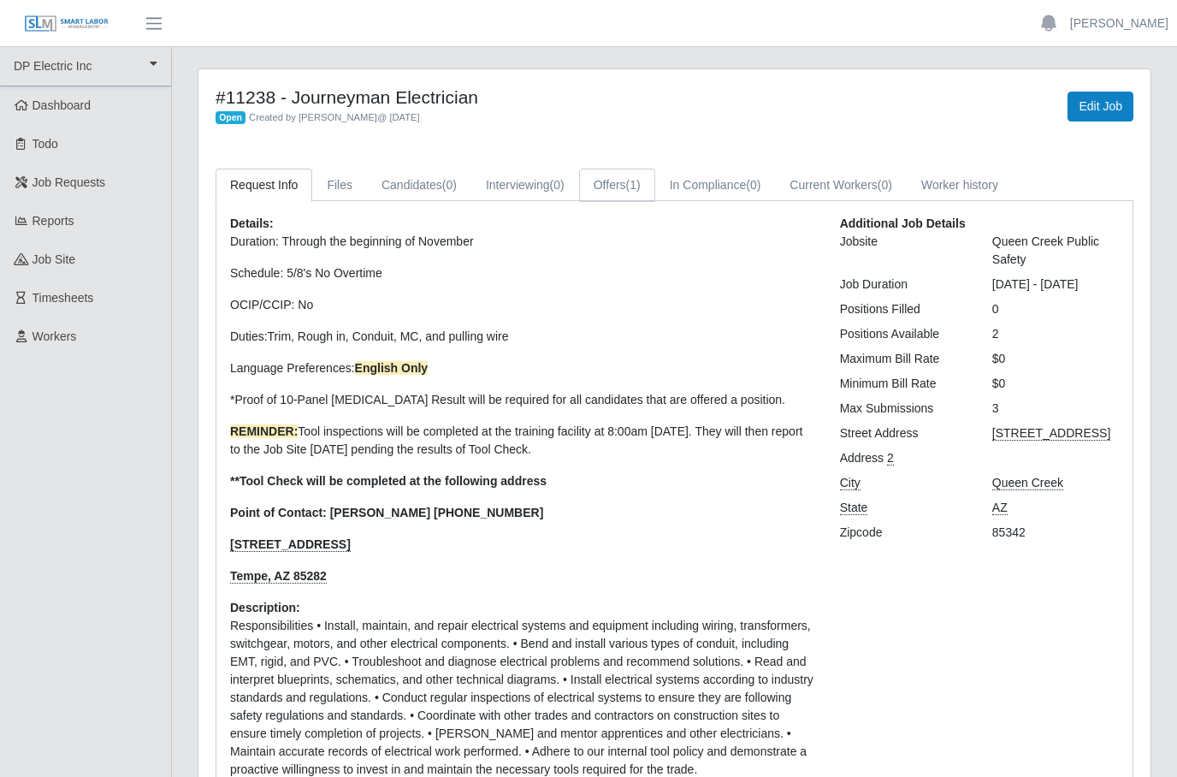
click at [640, 189] on link "Offers (1)" at bounding box center [617, 185] width 76 height 33
